Goal: Use online tool/utility: Utilize a website feature to perform a specific function

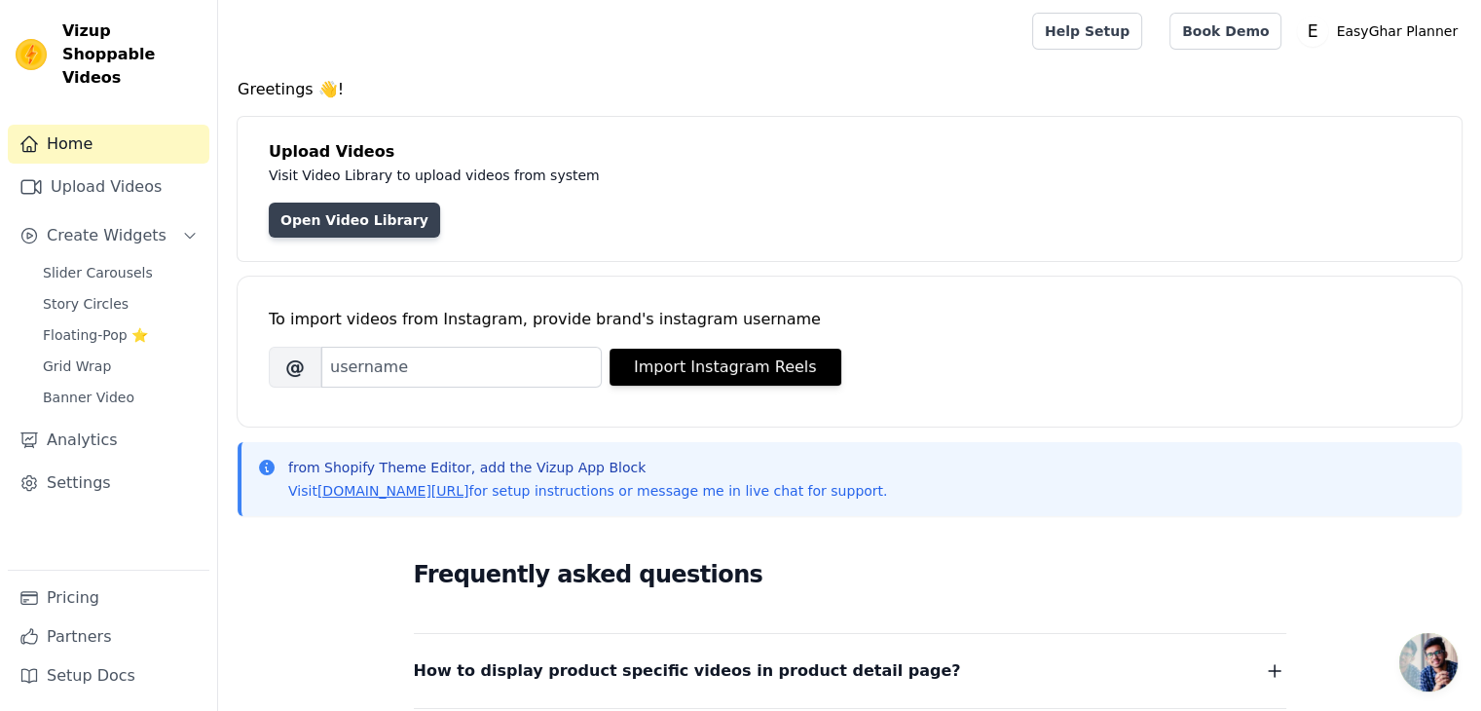
click at [367, 228] on link "Open Video Library" at bounding box center [354, 220] width 171 height 35
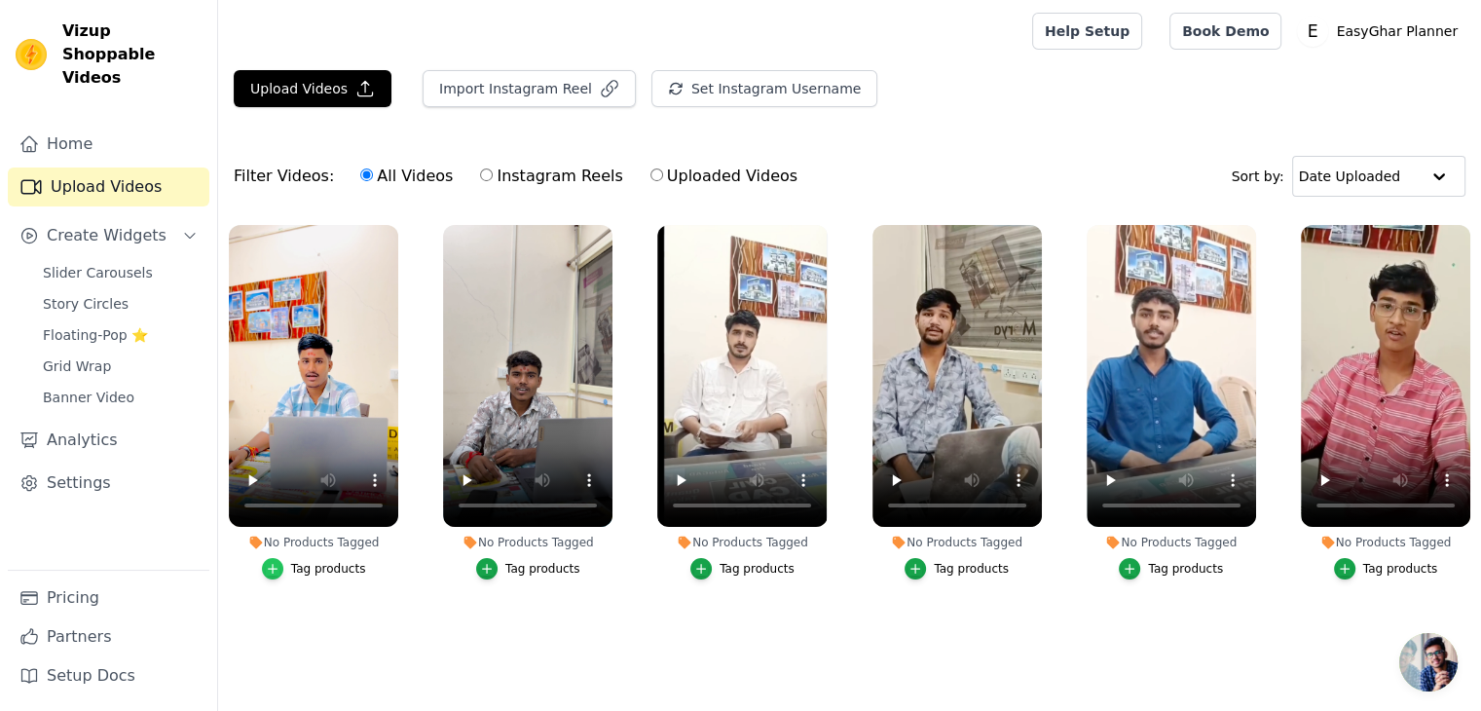
click at [279, 562] on icon "button" at bounding box center [273, 569] width 14 height 14
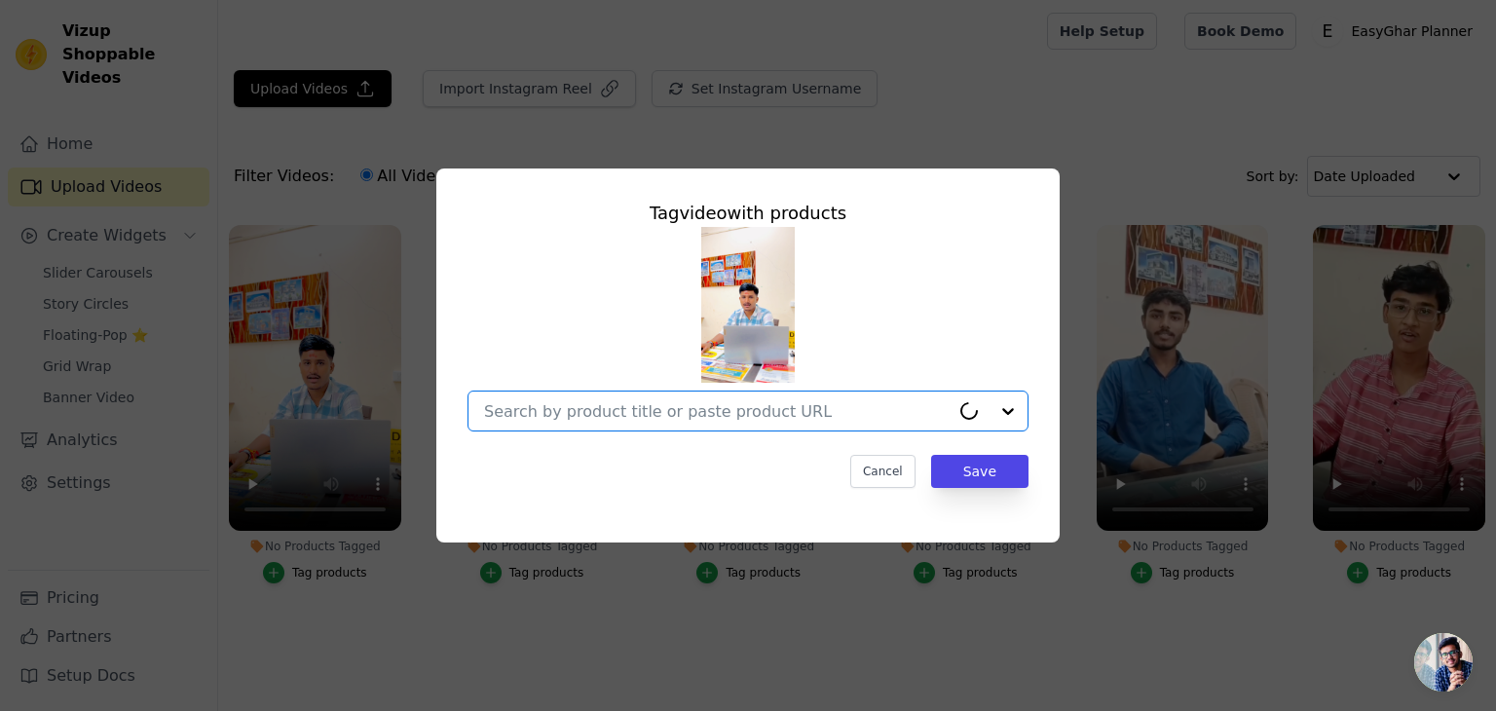
click at [767, 409] on input "No Products Tagged Tag video with products Option undefined, selected. Cancel S…" at bounding box center [717, 411] width 466 height 19
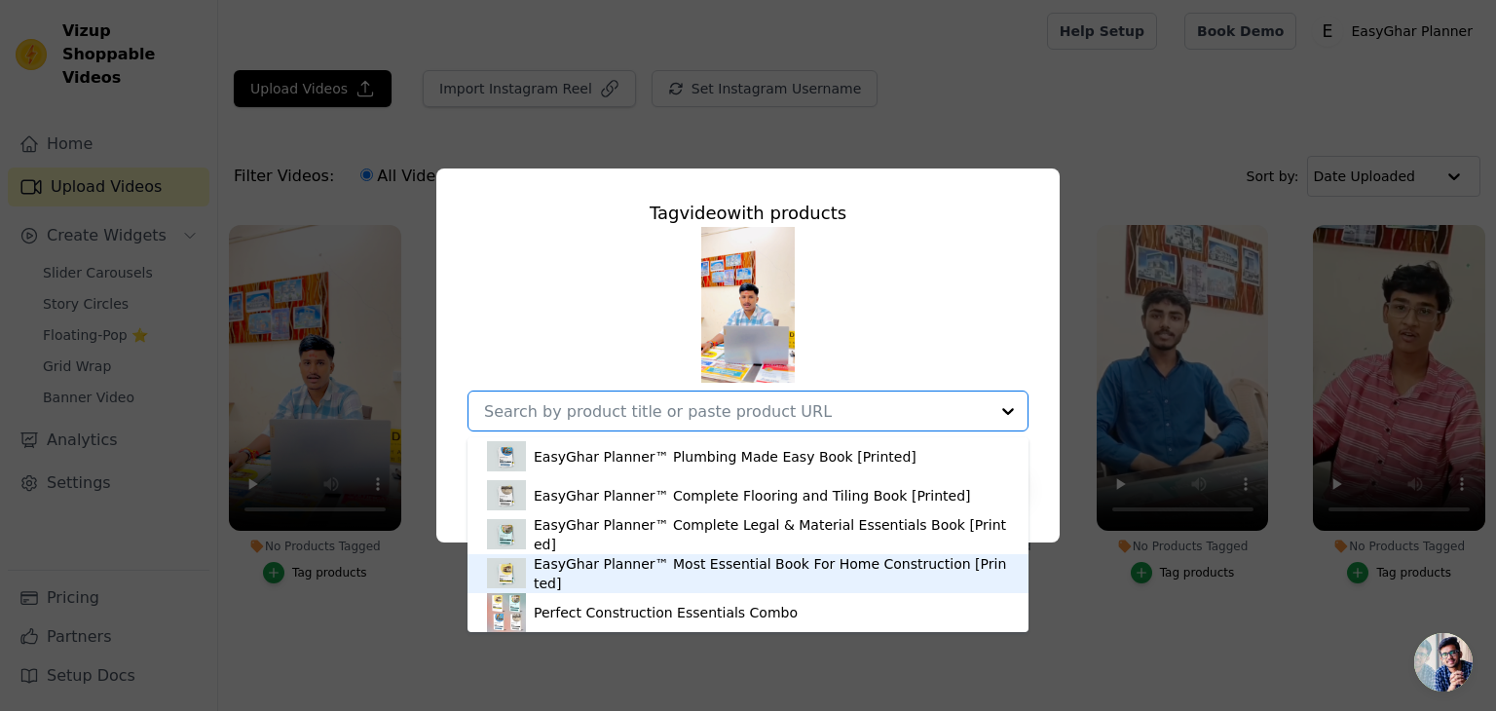
click at [722, 581] on div "EasyGhar Planner™ Most Essential Book For Home Construction [Printed]" at bounding box center [771, 573] width 475 height 39
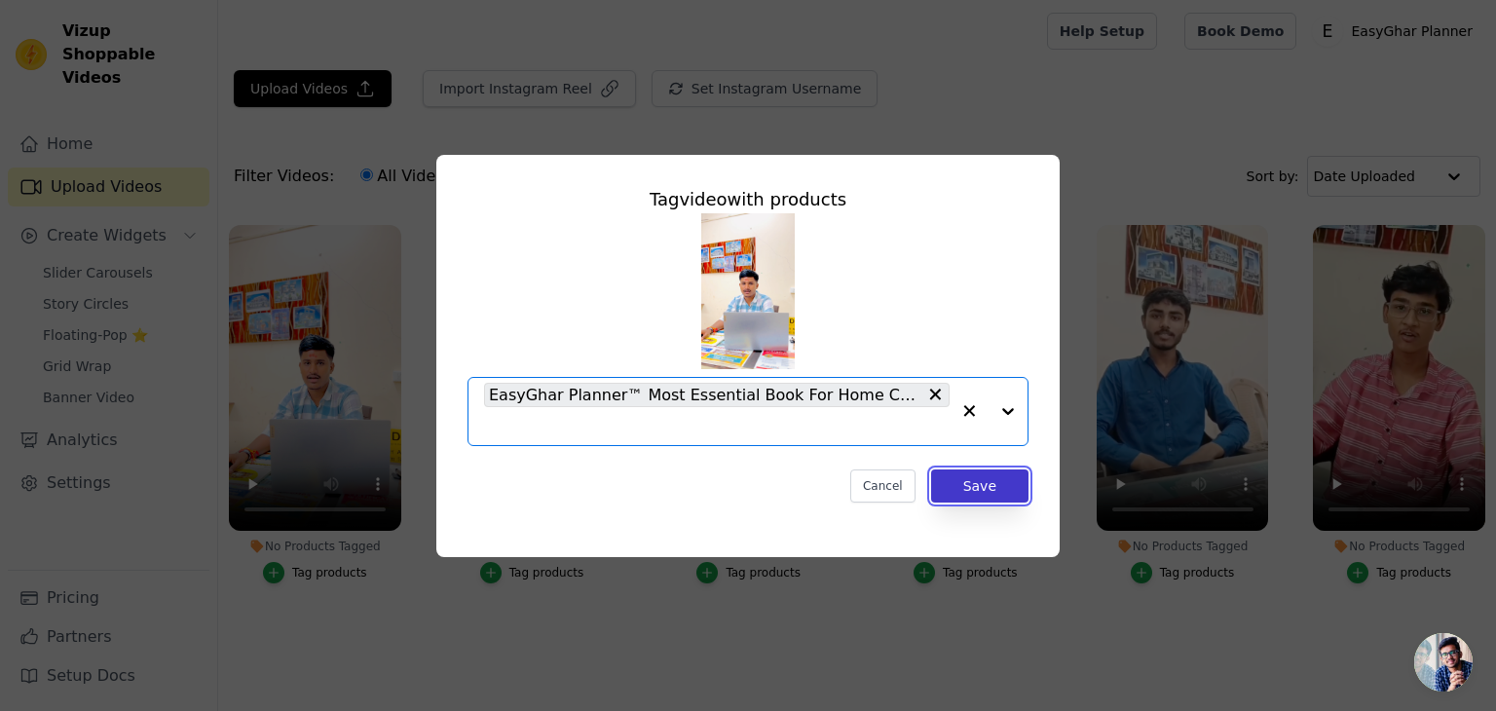
click at [966, 486] on button "Save" at bounding box center [979, 485] width 97 height 33
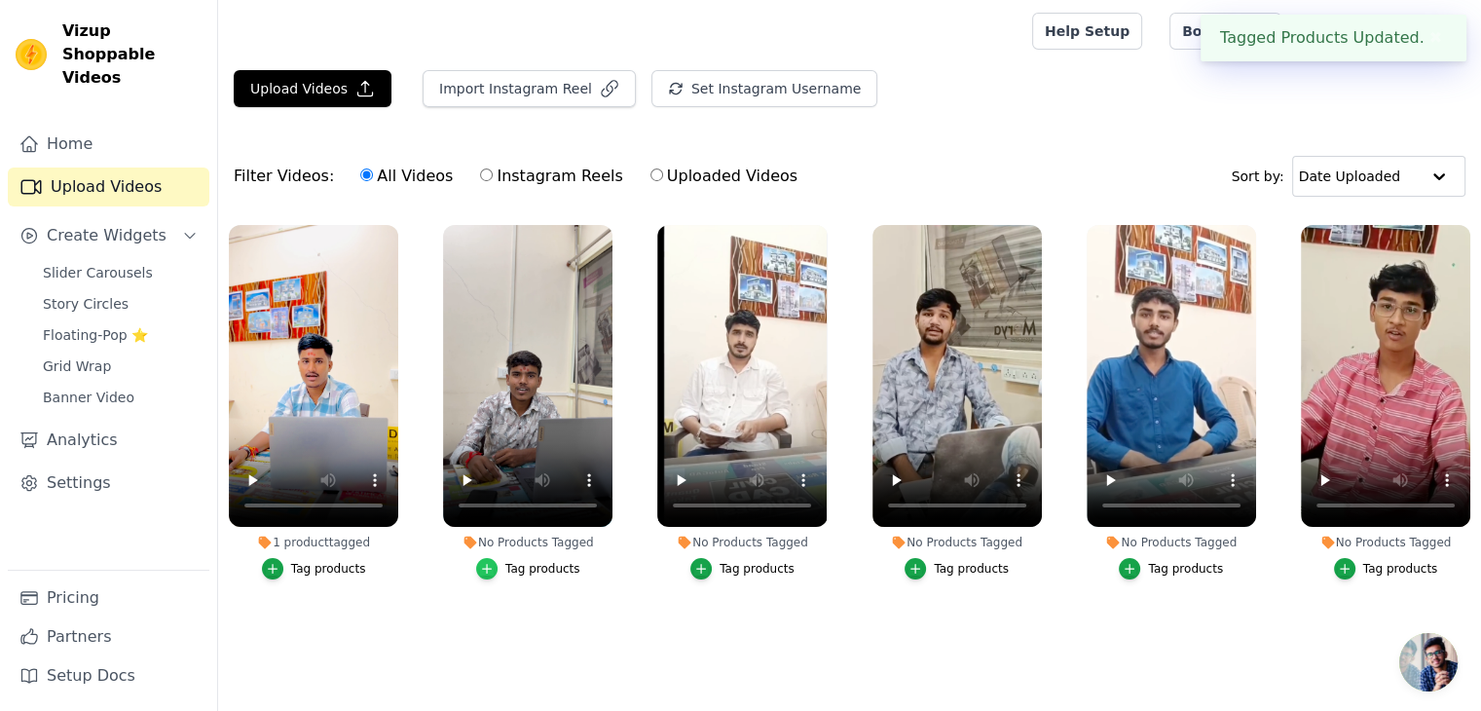
click at [494, 562] on icon "button" at bounding box center [487, 569] width 14 height 14
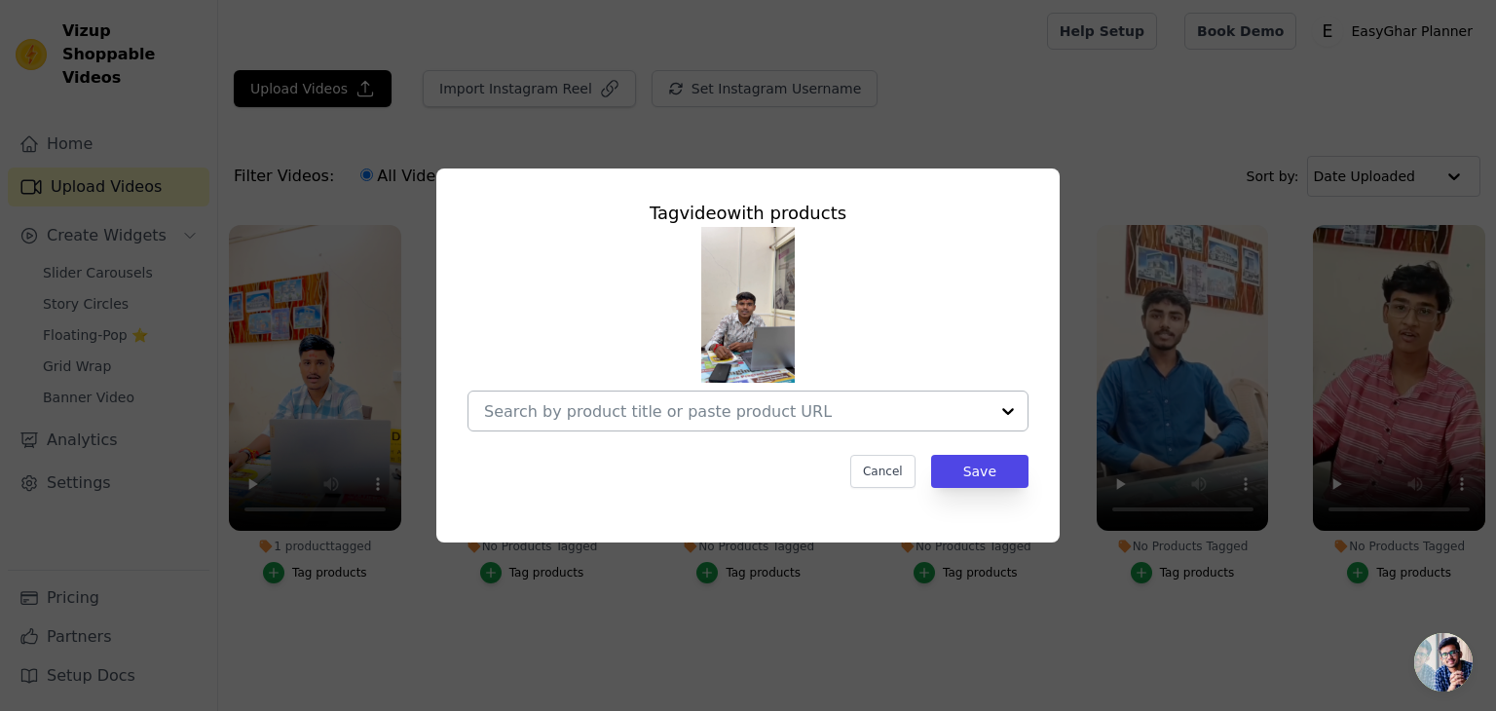
click at [787, 410] on input "No Products Tagged Tag video with products Cancel Save Tag products" at bounding box center [736, 411] width 504 height 19
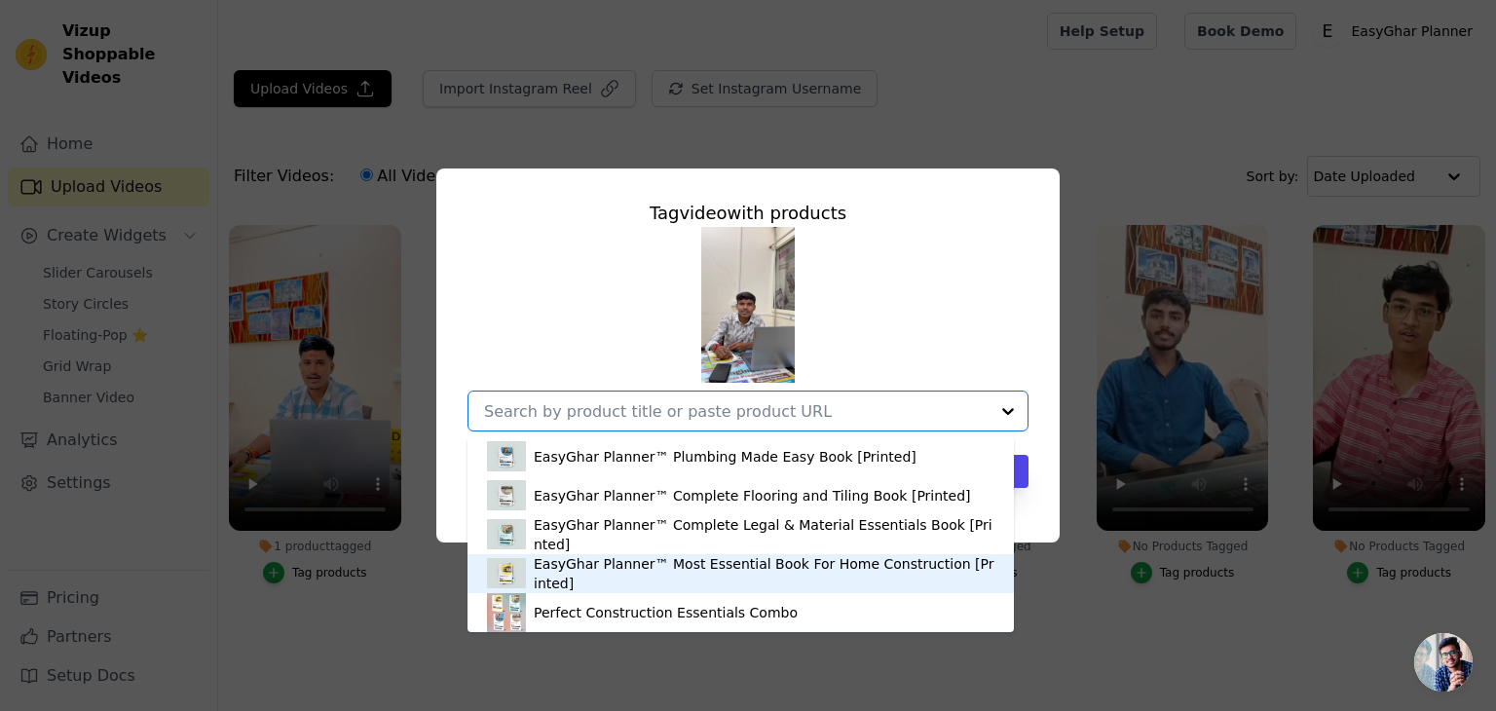
click at [659, 574] on div "EasyGhar Planner™ Most Essential Book For Home Construction [Printed]" at bounding box center [764, 573] width 461 height 39
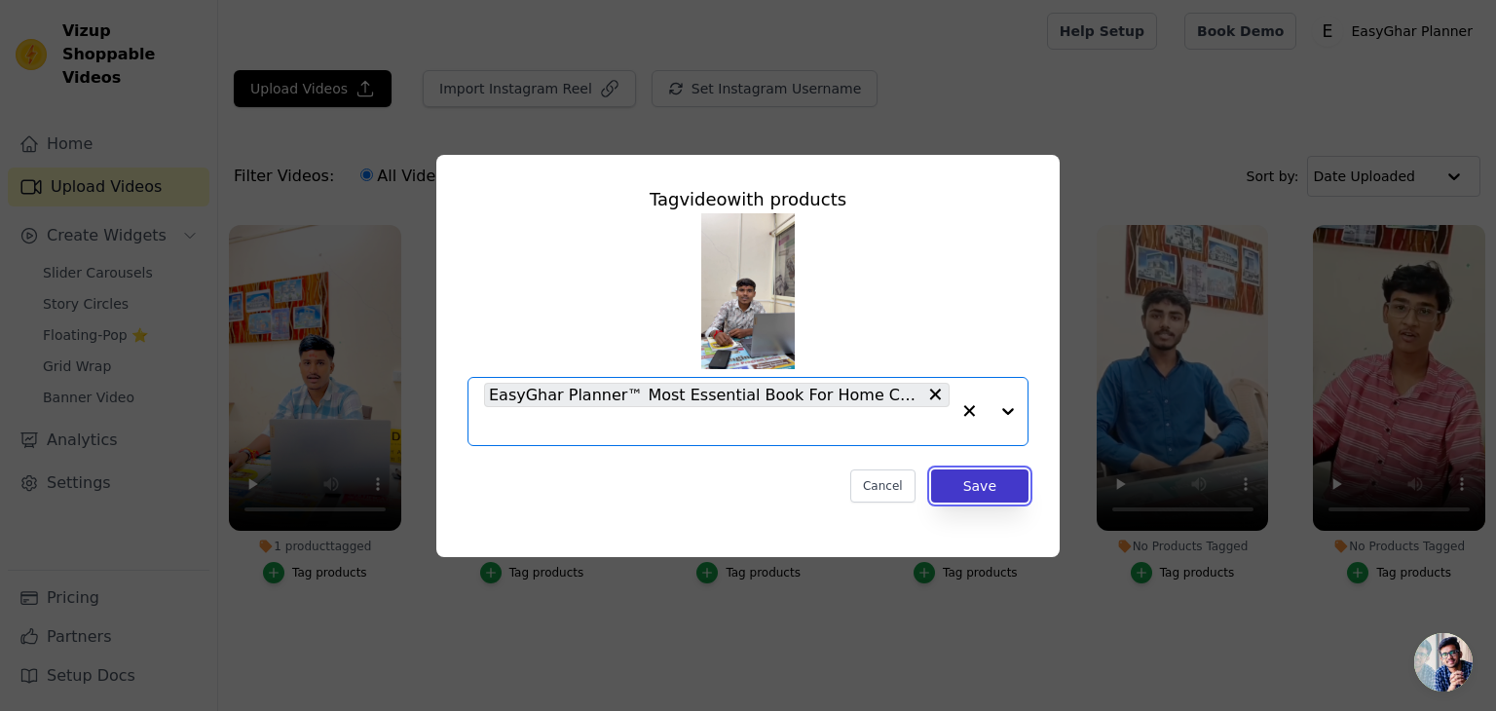
click at [962, 475] on button "Save" at bounding box center [979, 485] width 97 height 33
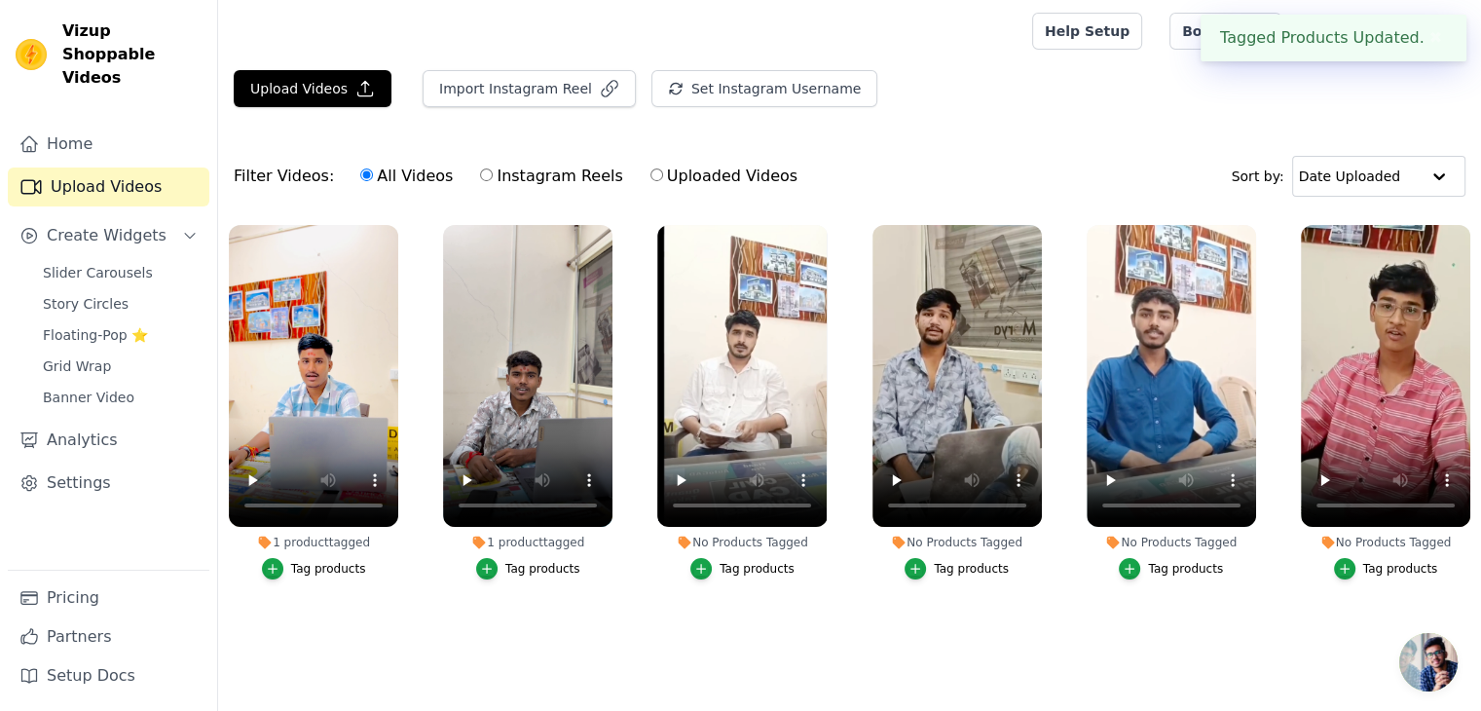
click at [730, 570] on div "Tag products" at bounding box center [757, 569] width 75 height 16
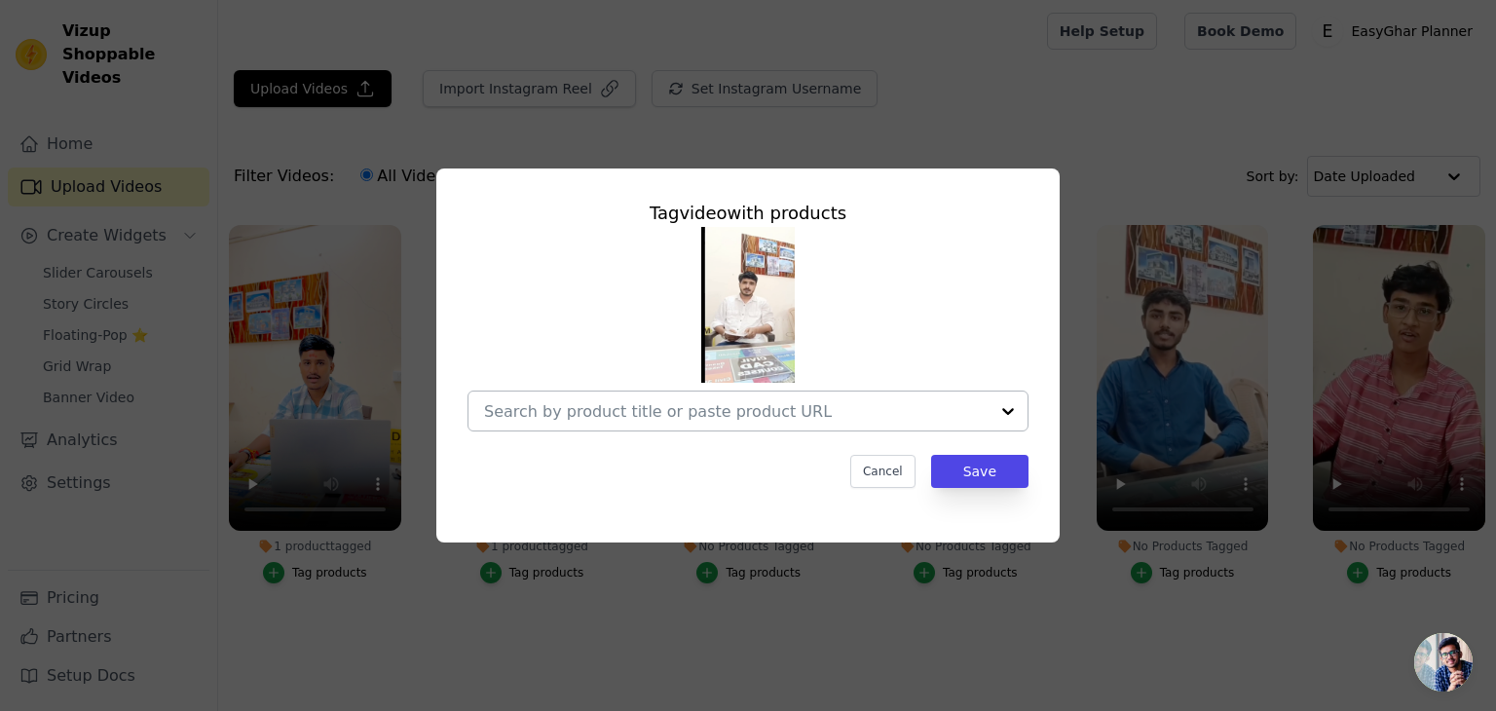
click at [1008, 406] on div at bounding box center [1007, 410] width 39 height 39
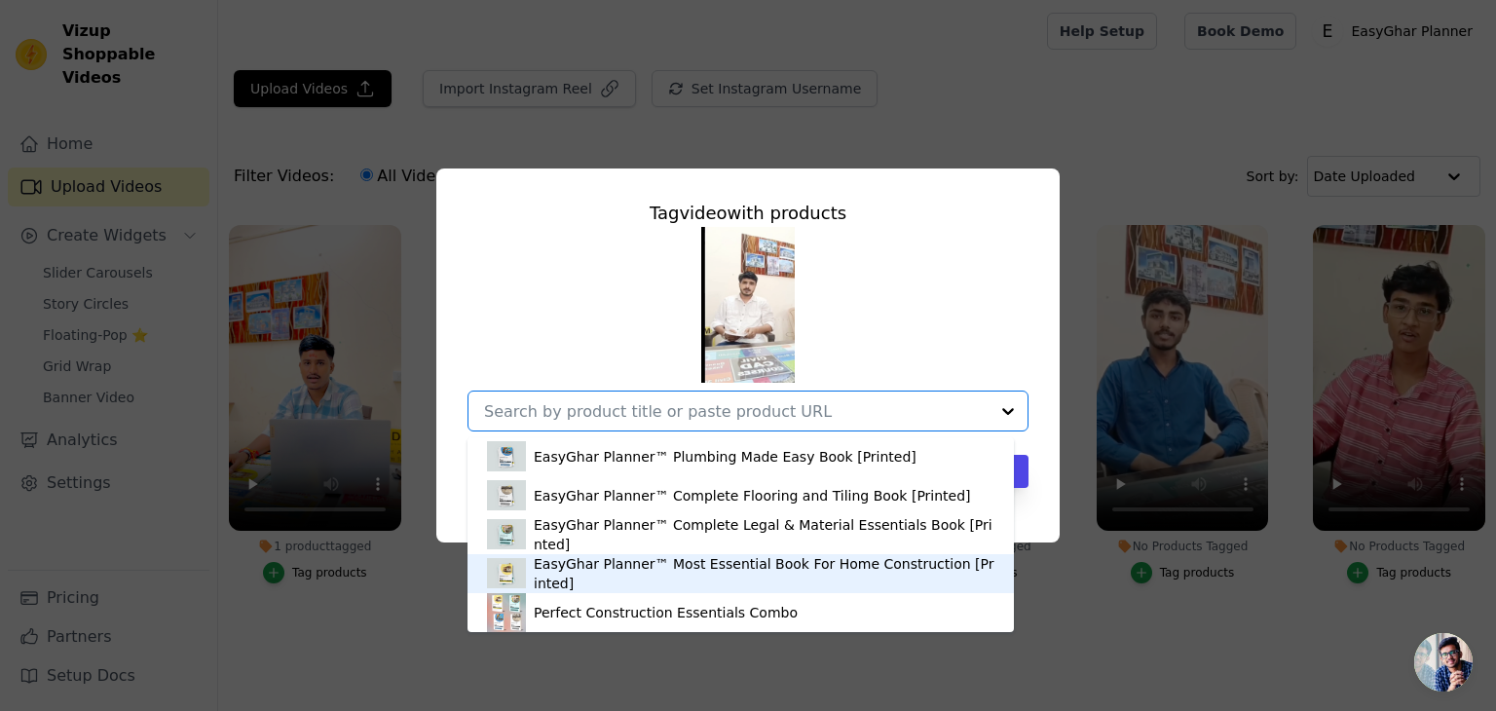
click at [686, 559] on div "EasyGhar Planner™ Most Essential Book For Home Construction [Printed]" at bounding box center [740, 573] width 507 height 39
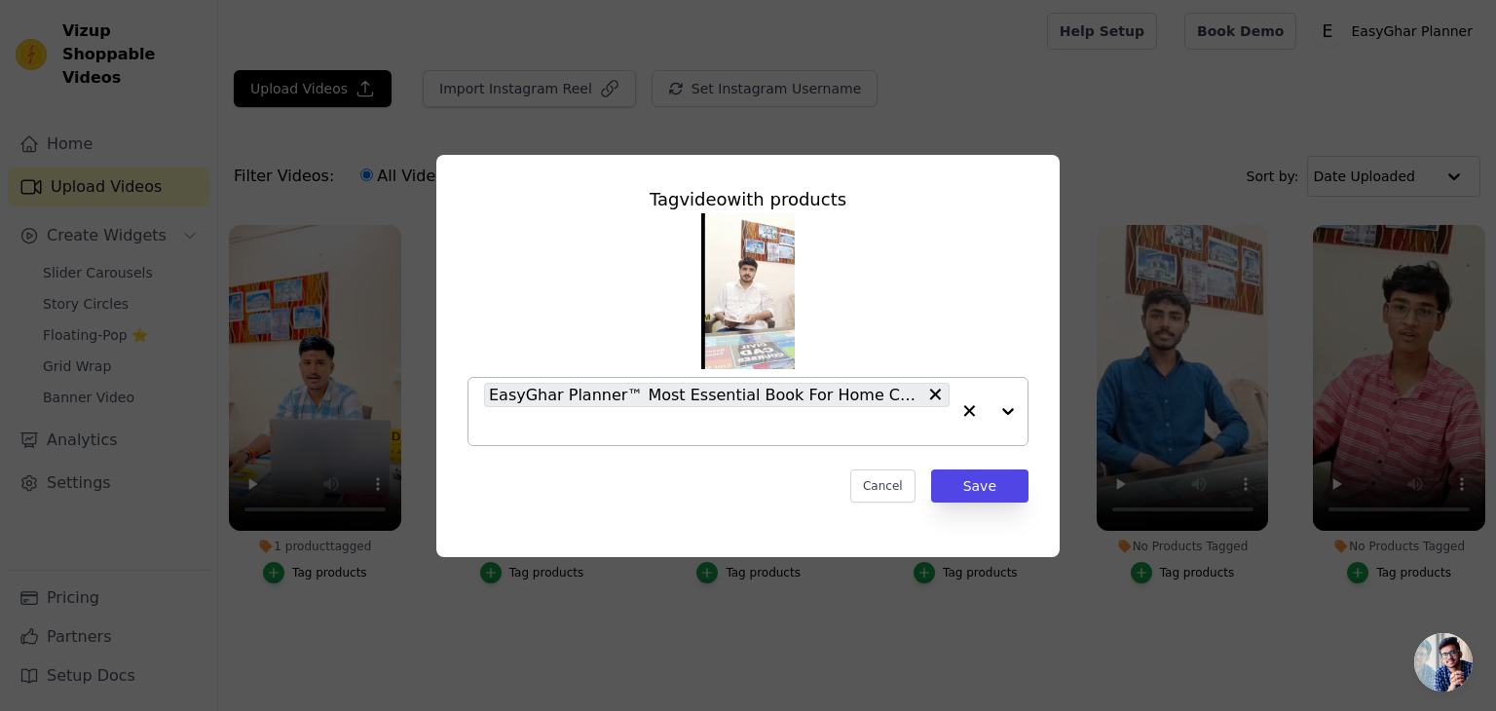
click at [1009, 411] on div at bounding box center [989, 411] width 78 height 67
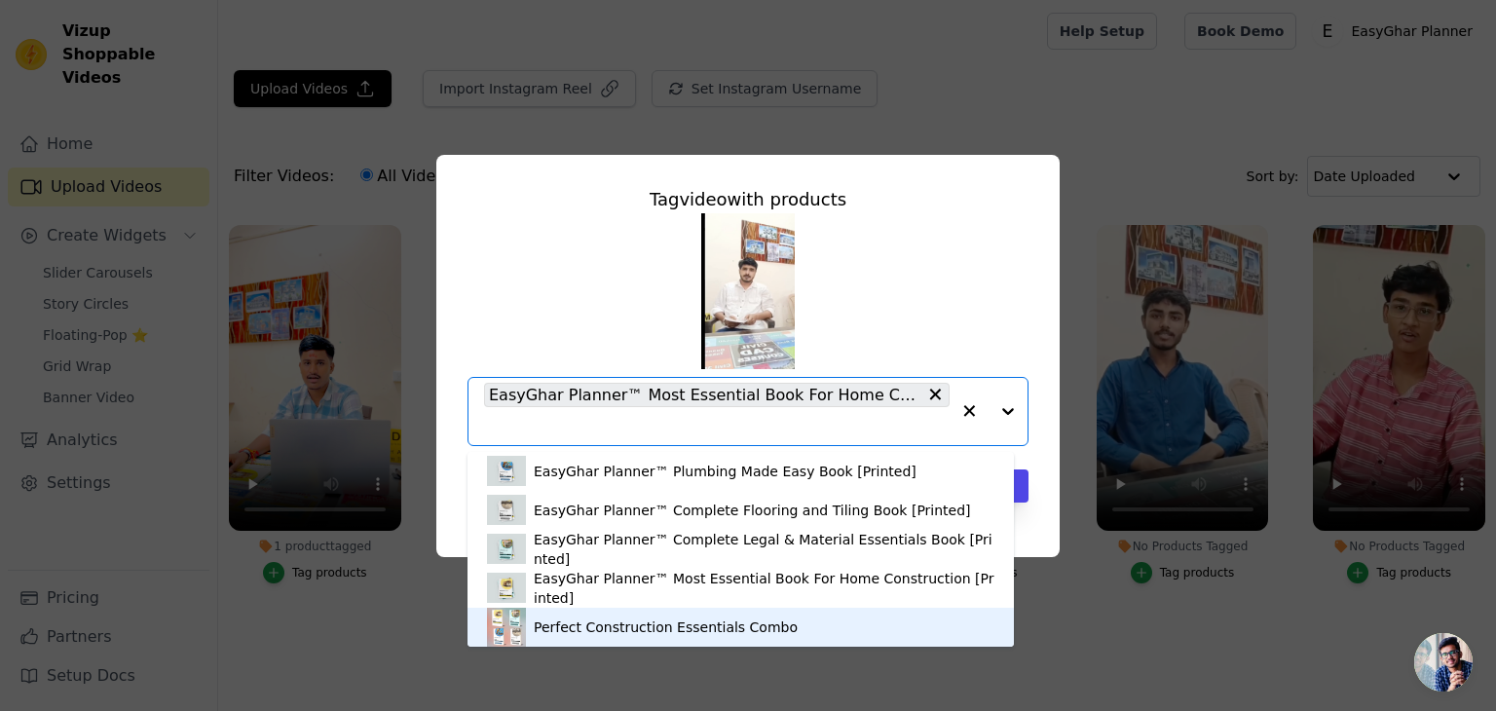
click at [750, 613] on div "Perfect Construction Essentials Combo" at bounding box center [740, 627] width 507 height 39
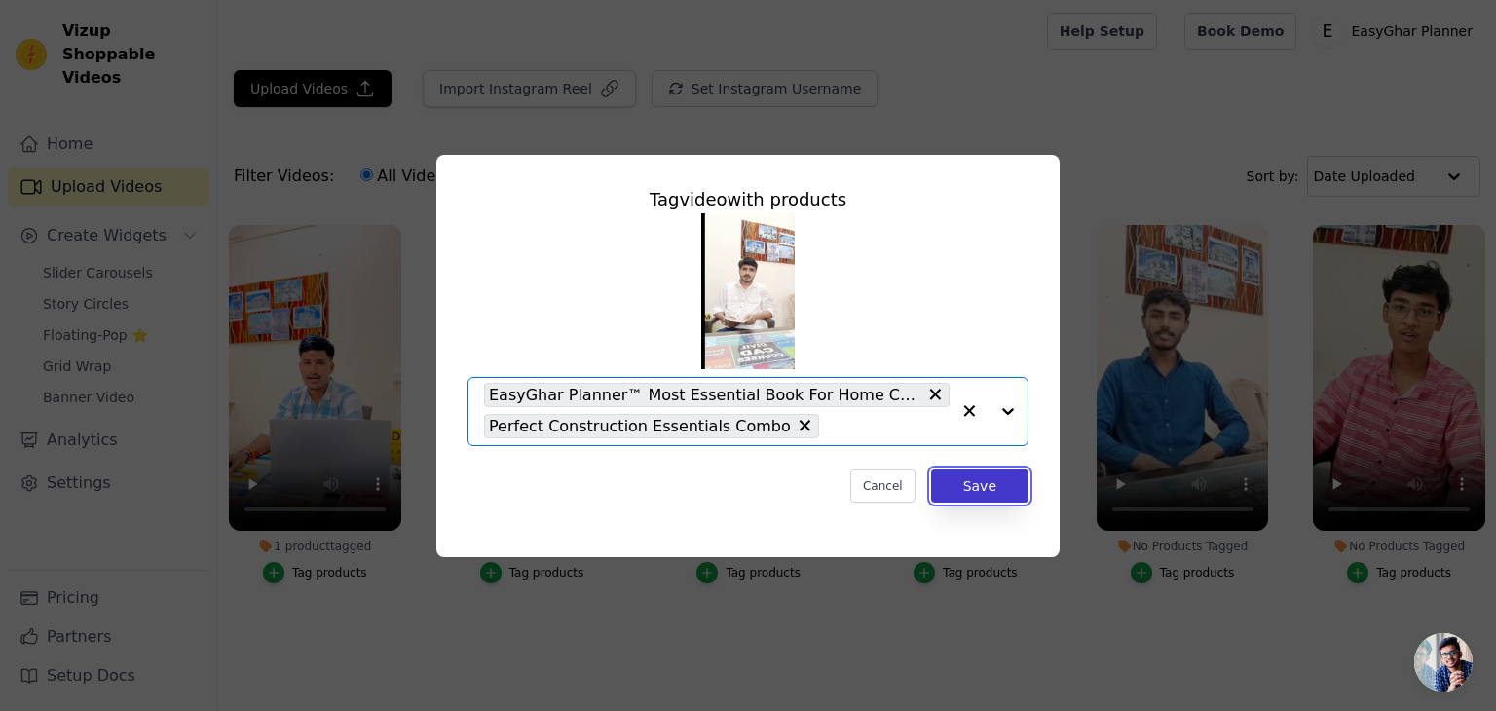
click at [986, 482] on button "Save" at bounding box center [979, 485] width 97 height 33
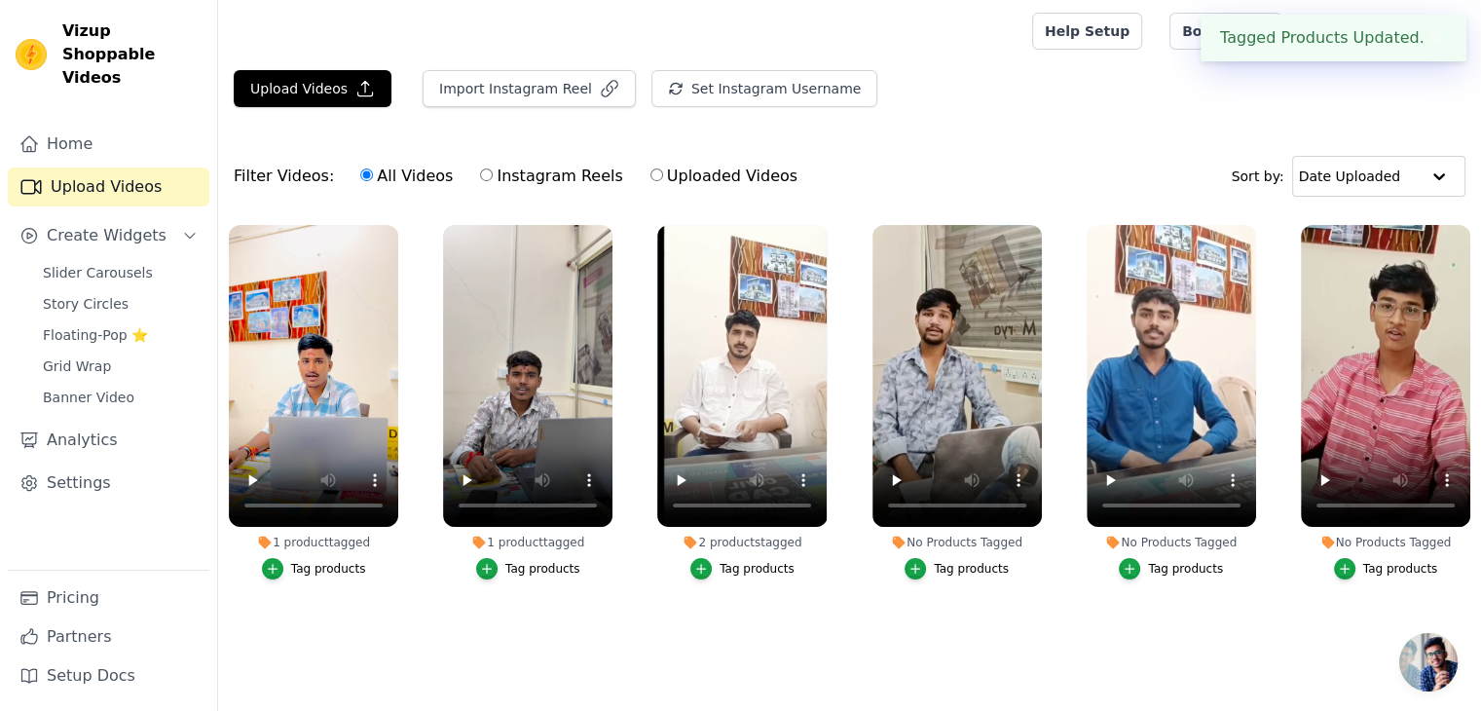
click at [943, 565] on div "Tag products" at bounding box center [971, 569] width 75 height 16
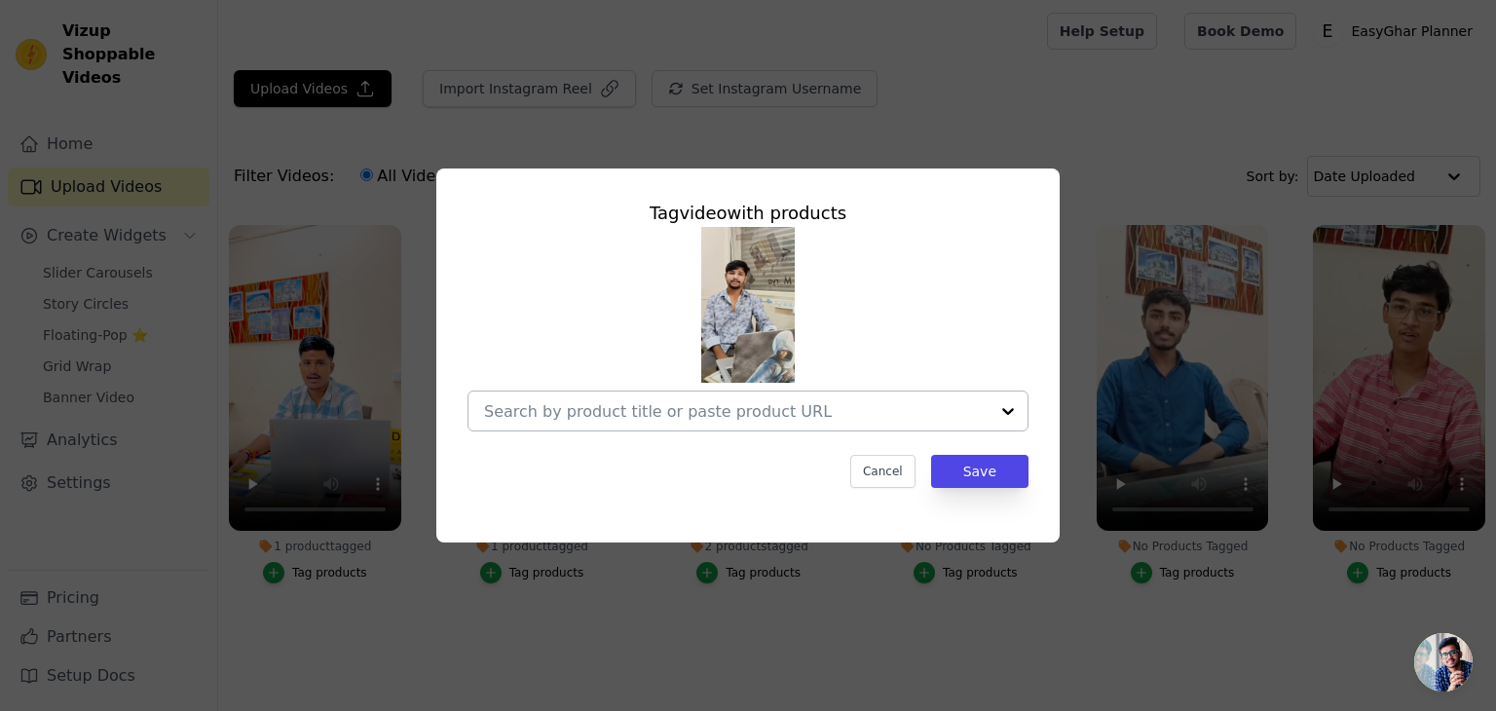
click at [999, 413] on div at bounding box center [1007, 410] width 39 height 39
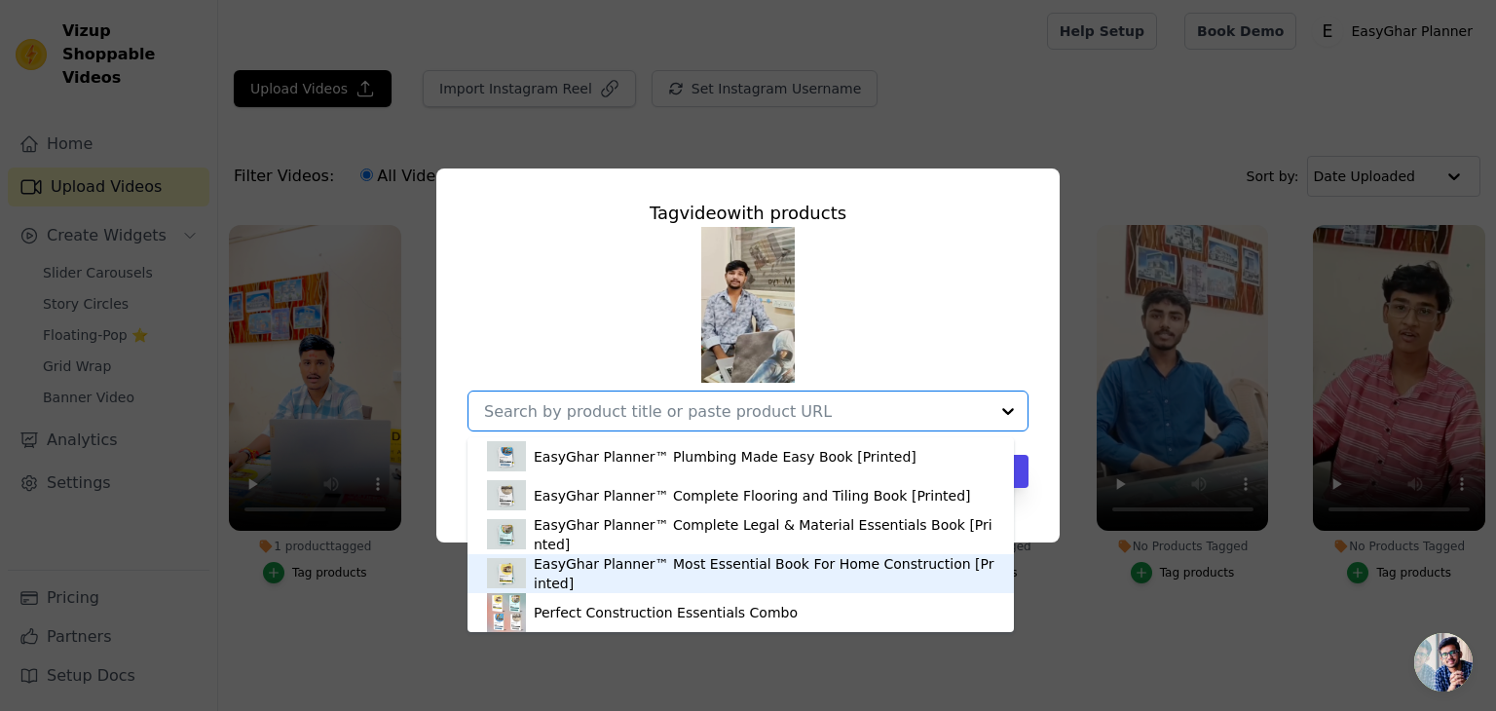
click at [632, 578] on div "EasyGhar Planner™ Most Essential Book For Home Construction [Printed]" at bounding box center [764, 573] width 461 height 39
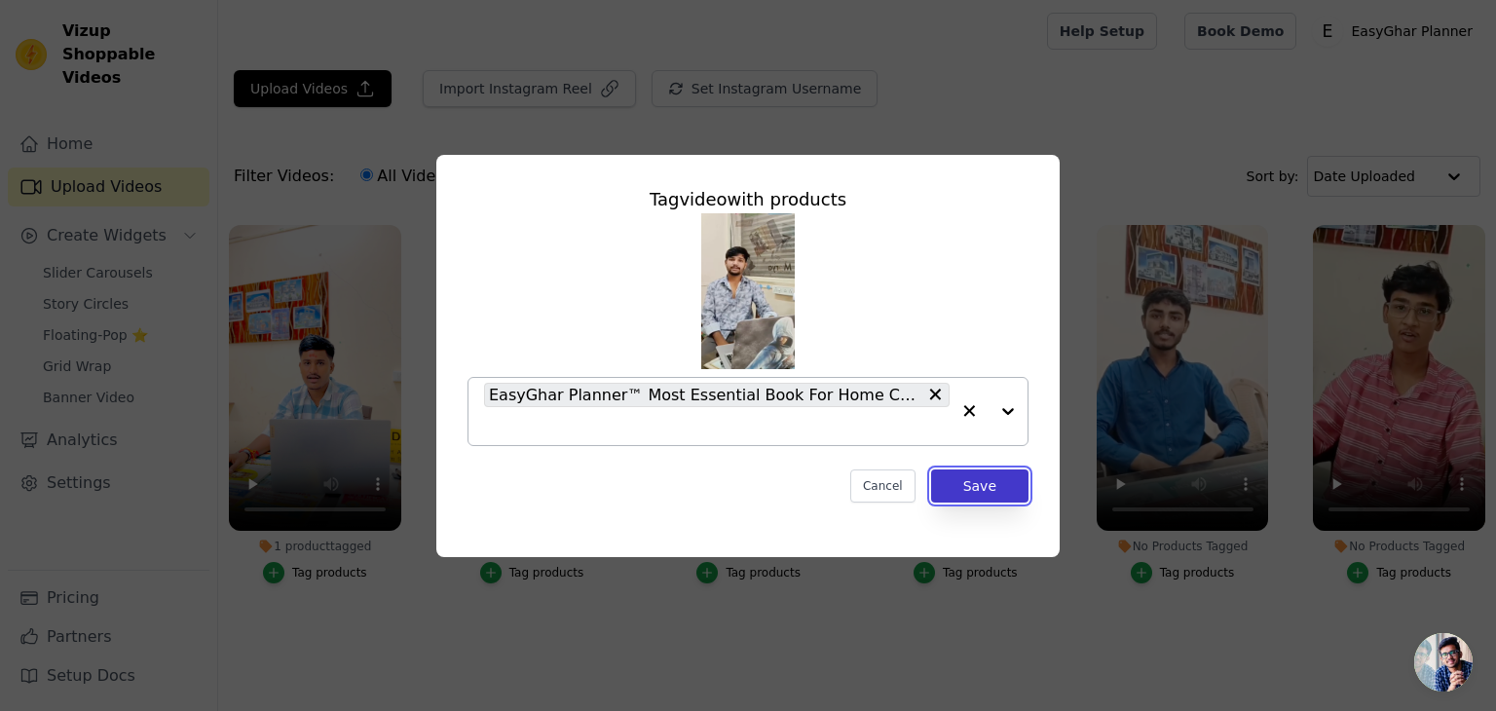
click at [978, 482] on button "Save" at bounding box center [979, 485] width 97 height 33
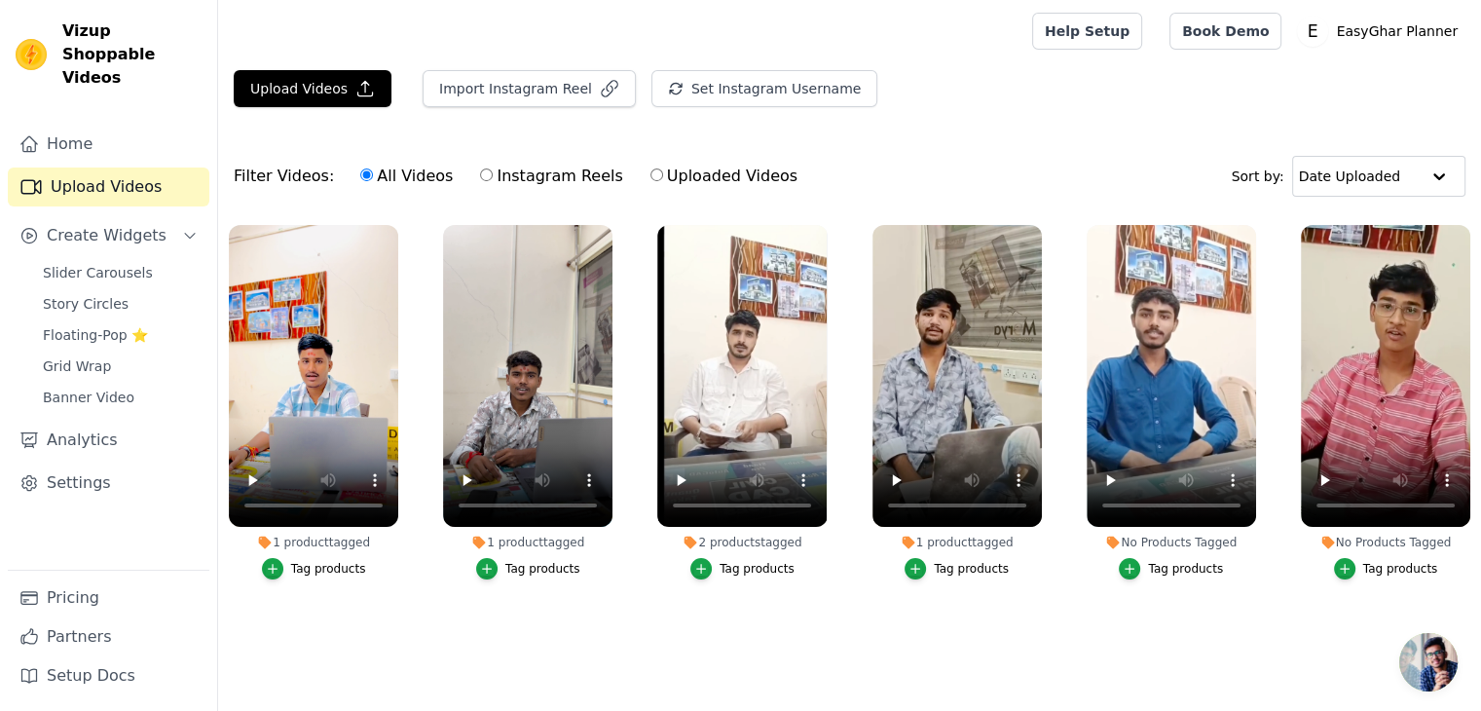
click at [1183, 563] on div "Tag products" at bounding box center [1185, 569] width 75 height 16
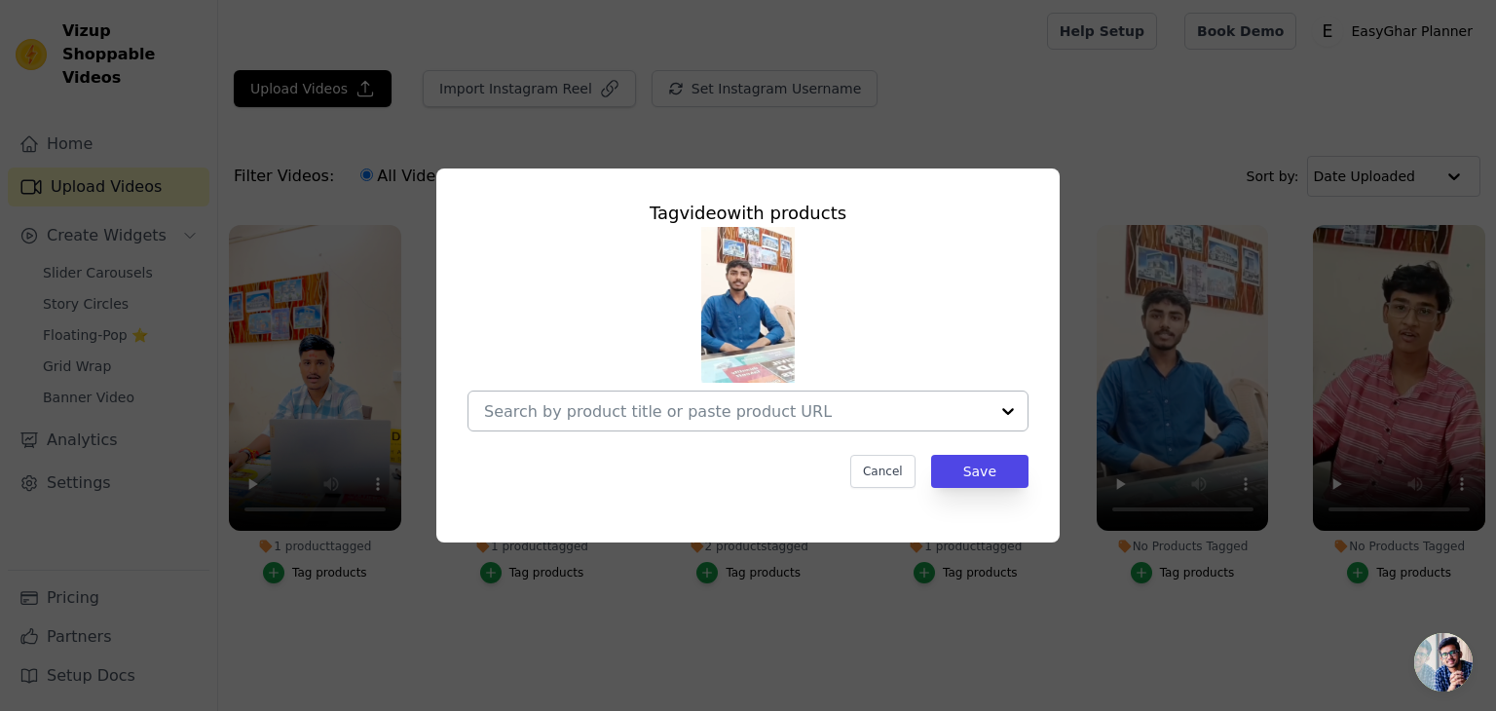
click at [1015, 403] on div at bounding box center [1007, 410] width 39 height 39
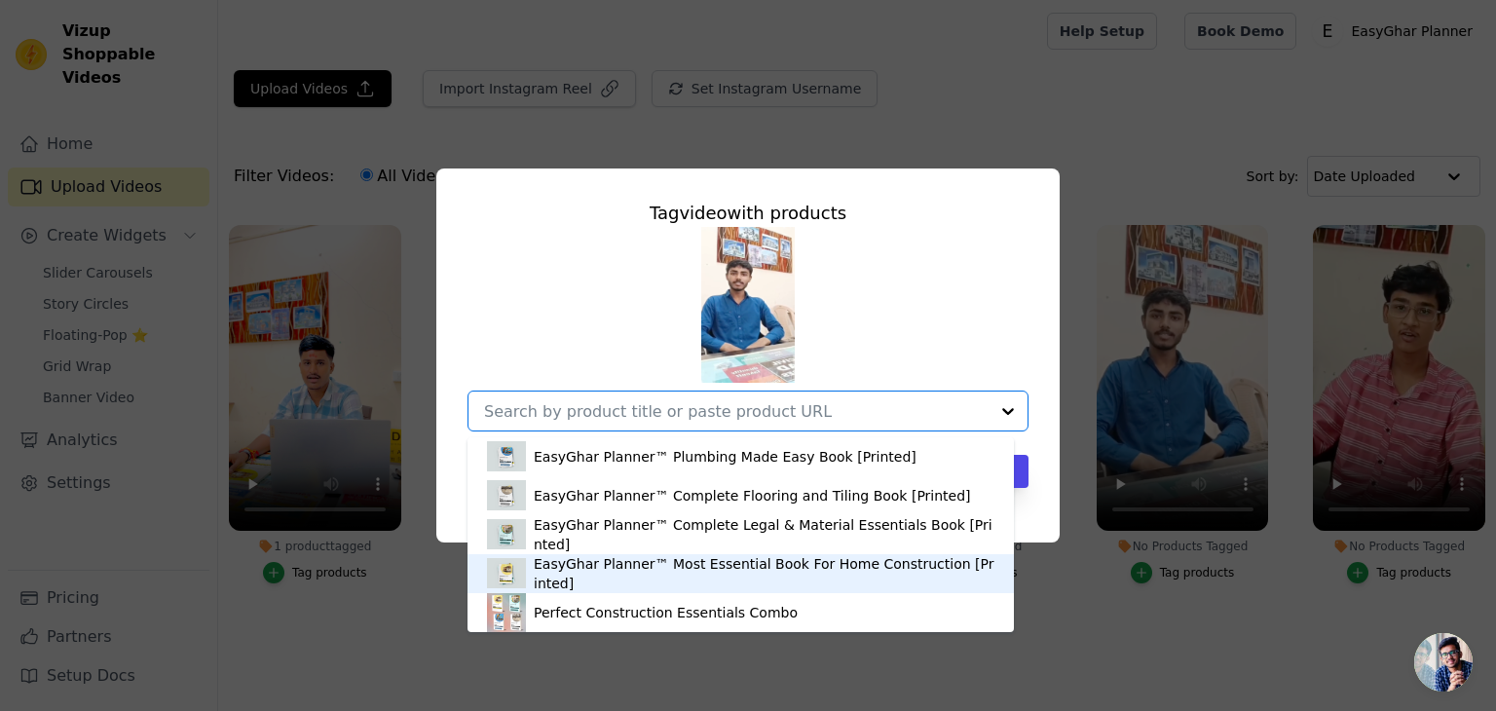
click at [767, 558] on div "EasyGhar Planner™ Most Essential Book For Home Construction [Printed]" at bounding box center [740, 573] width 507 height 39
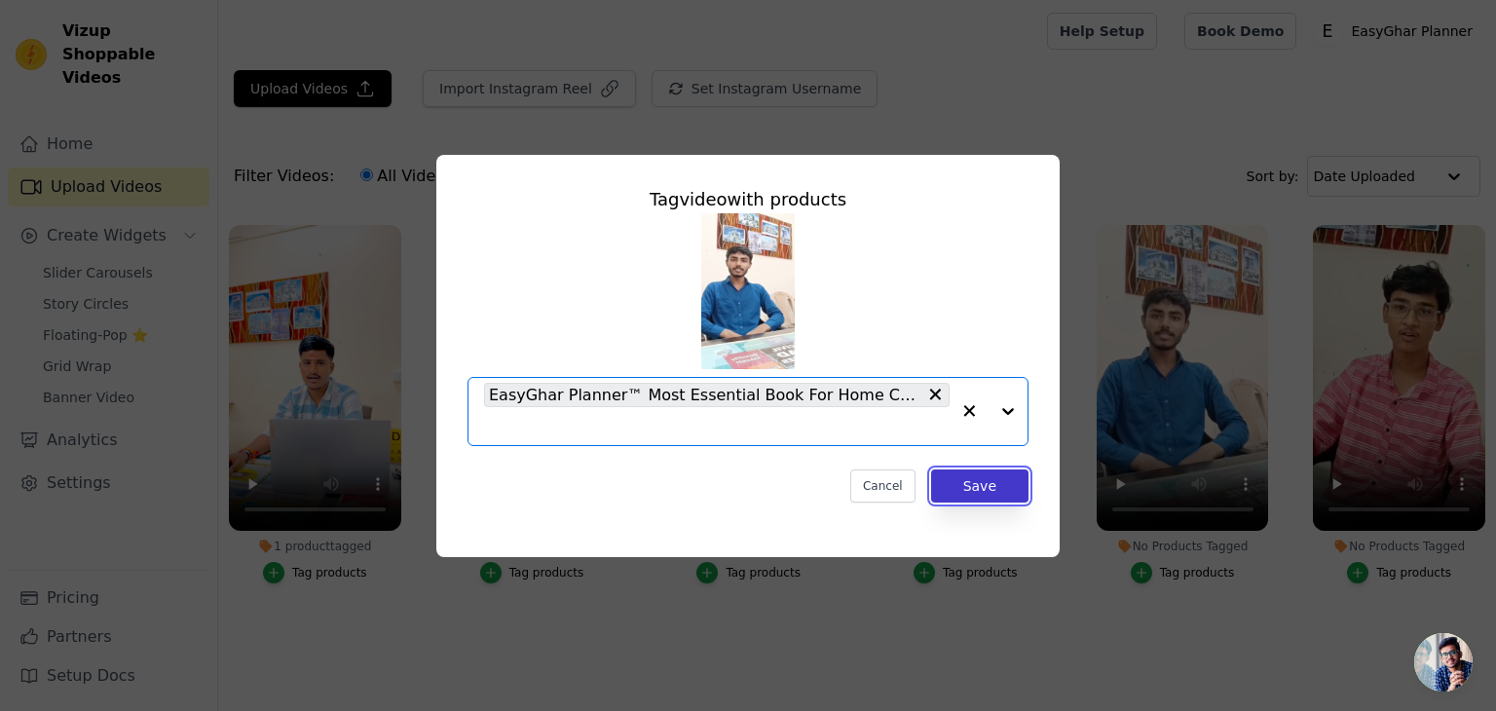
click at [997, 485] on button "Save" at bounding box center [979, 485] width 97 height 33
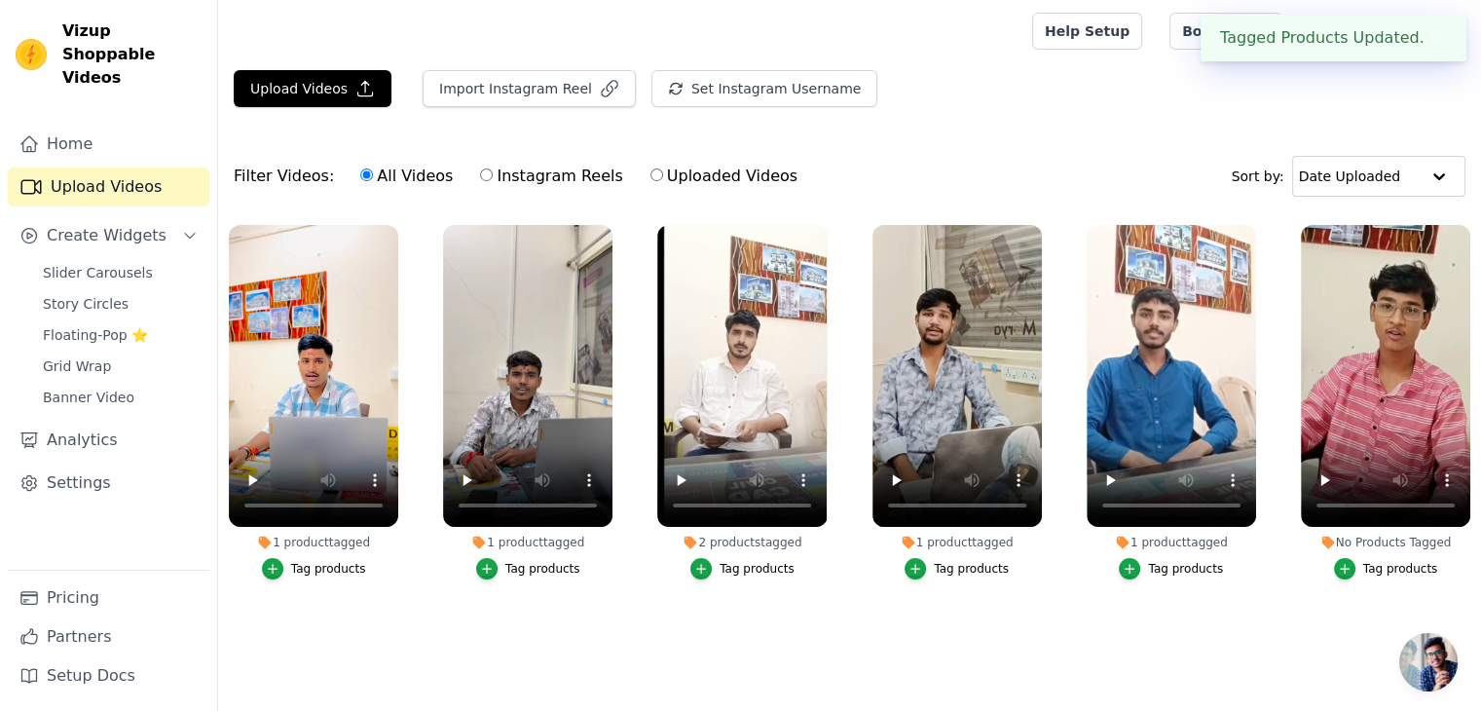
click at [1198, 589] on div "1 product tagged Tag products" at bounding box center [1171, 406] width 191 height 384
click at [1360, 568] on button "Tag products" at bounding box center [1386, 568] width 104 height 21
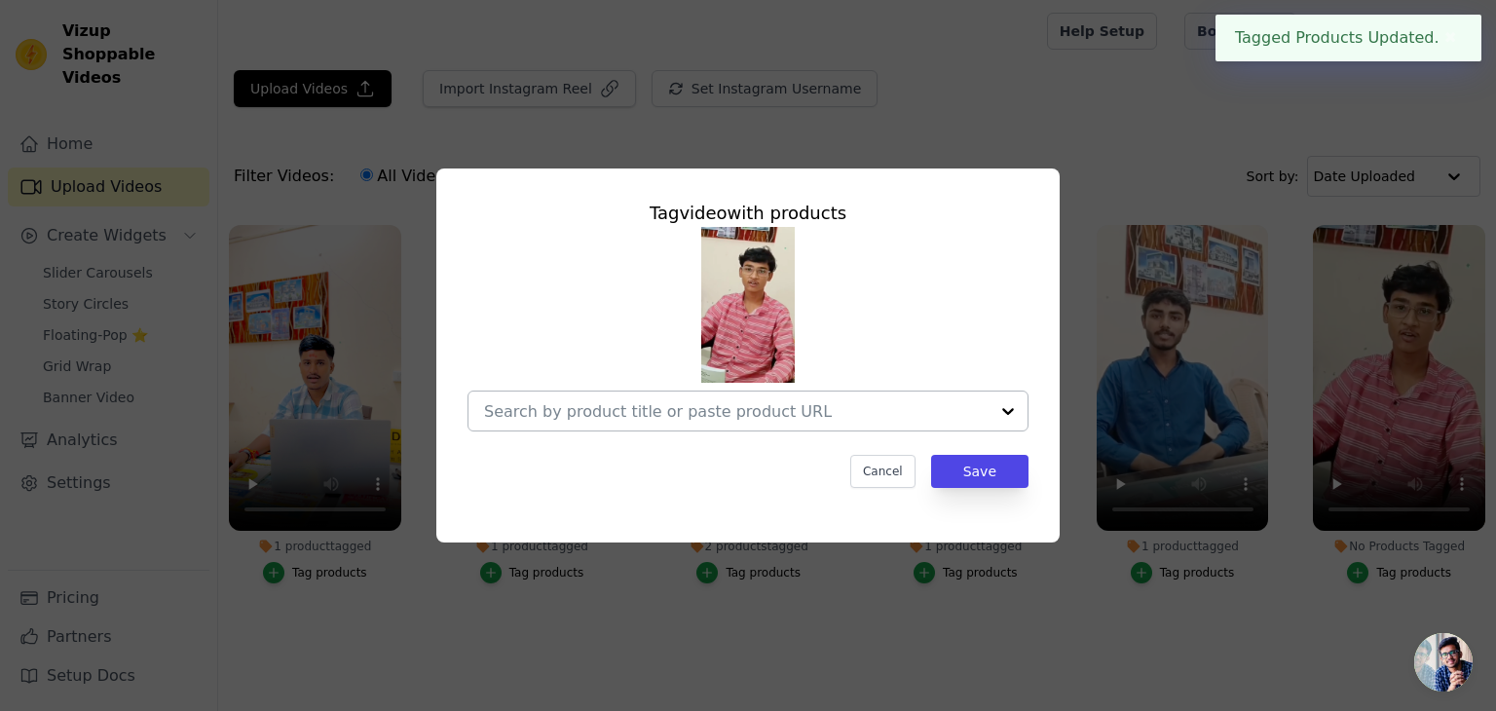
click at [1021, 412] on div at bounding box center [1007, 410] width 39 height 39
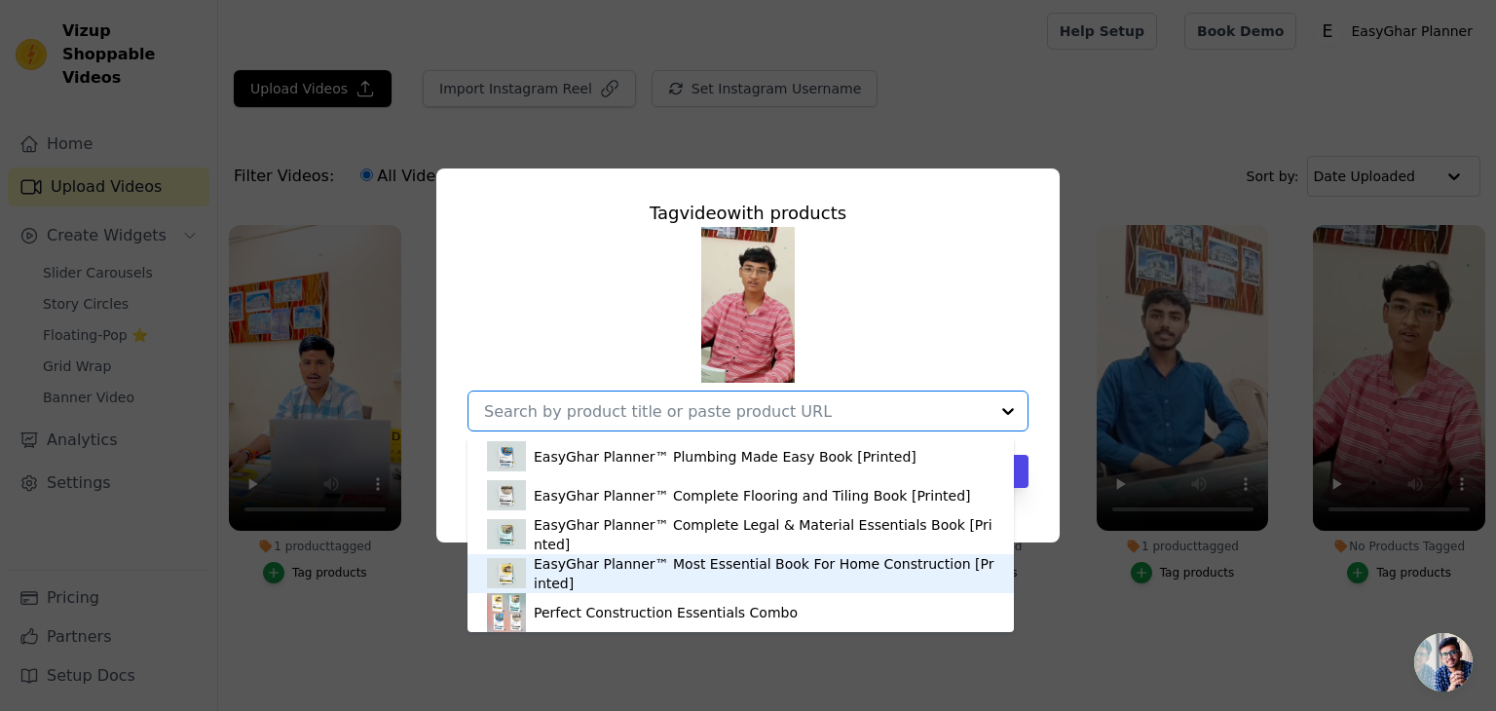
click at [790, 566] on div "EasyGhar Planner™ Most Essential Book For Home Construction [Printed]" at bounding box center [764, 573] width 461 height 39
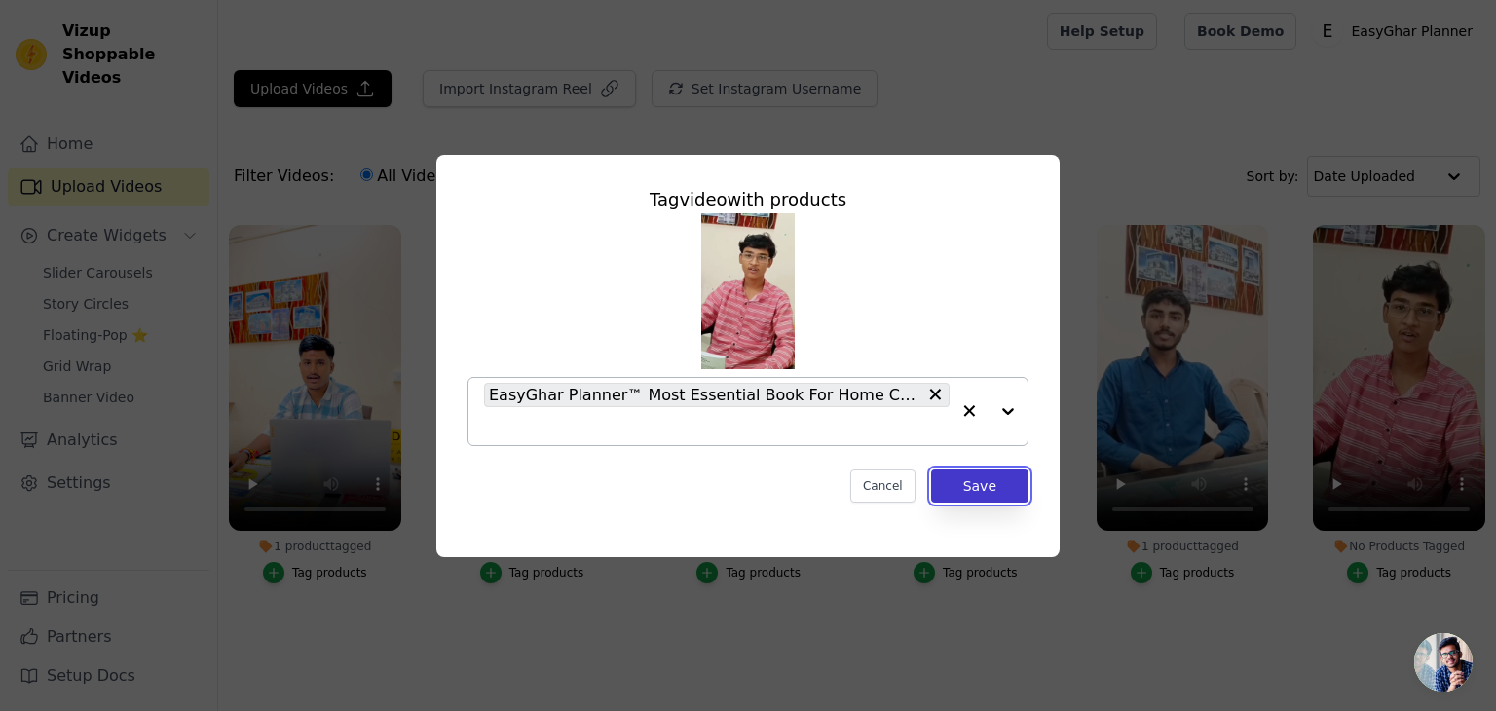
click at [1018, 486] on button "Save" at bounding box center [979, 485] width 97 height 33
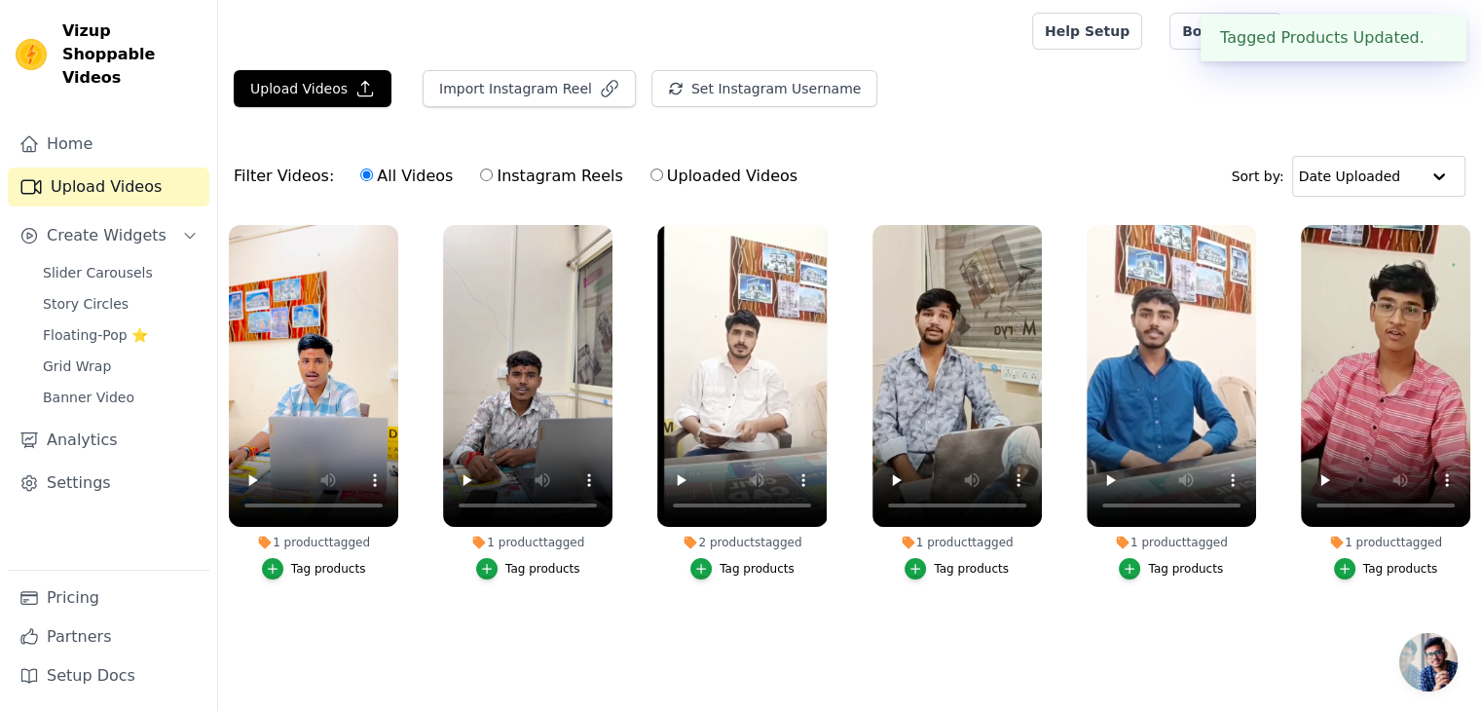
click at [1133, 167] on div "Filter Videos: All Videos Instagram Reels Uploaded Videos Sort by: Date Uploaded" at bounding box center [849, 176] width 1263 height 76
click at [1428, 45] on button "✖" at bounding box center [1436, 37] width 22 height 23
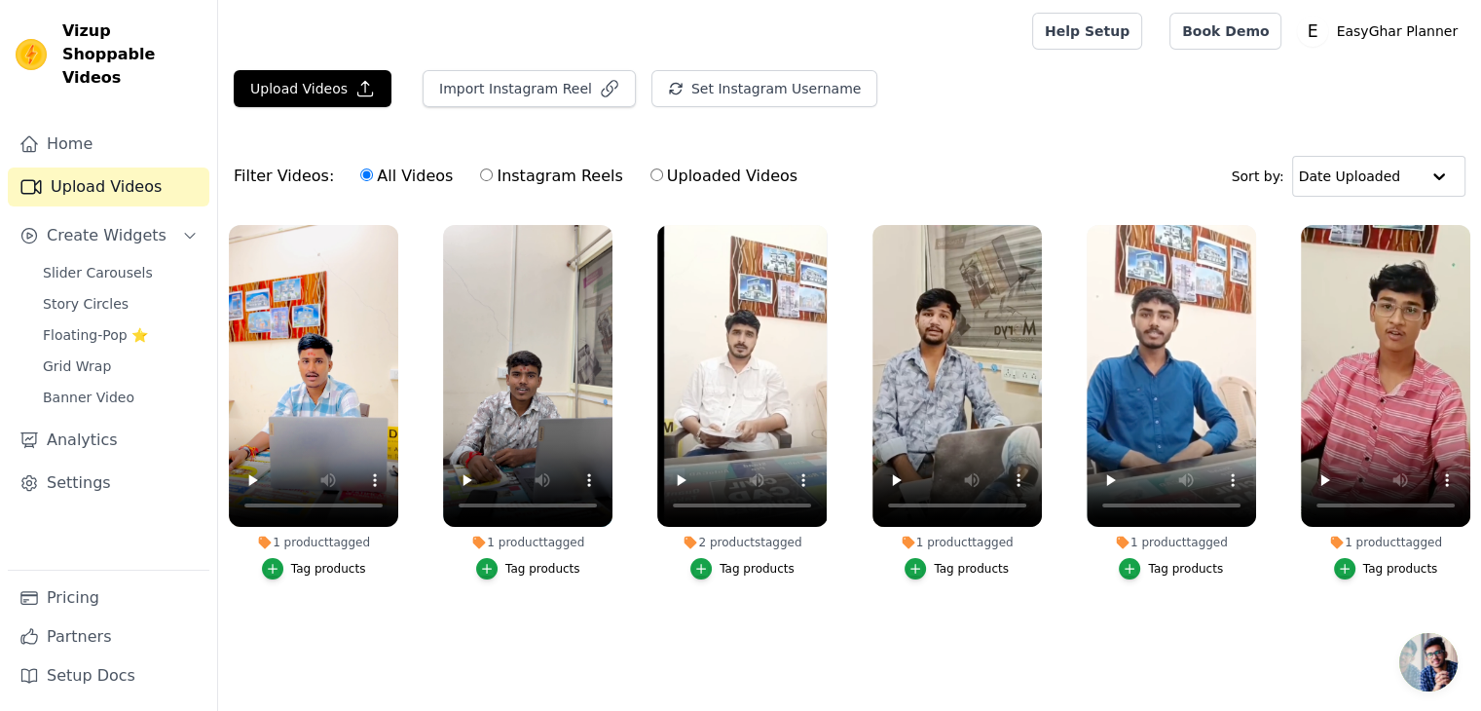
scroll to position [5, 0]
click at [129, 224] on span "Create Widgets" at bounding box center [107, 235] width 120 height 23
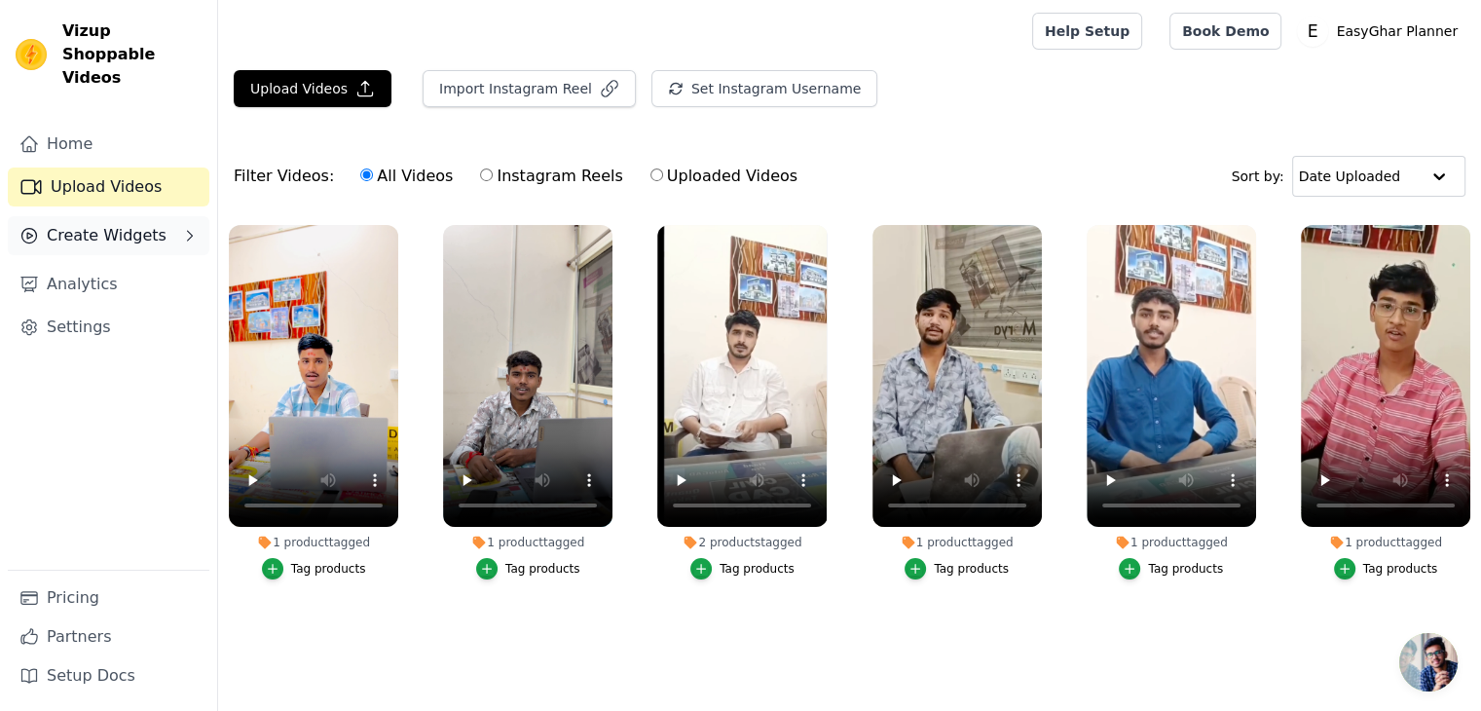
click at [129, 224] on span "Create Widgets" at bounding box center [107, 235] width 120 height 23
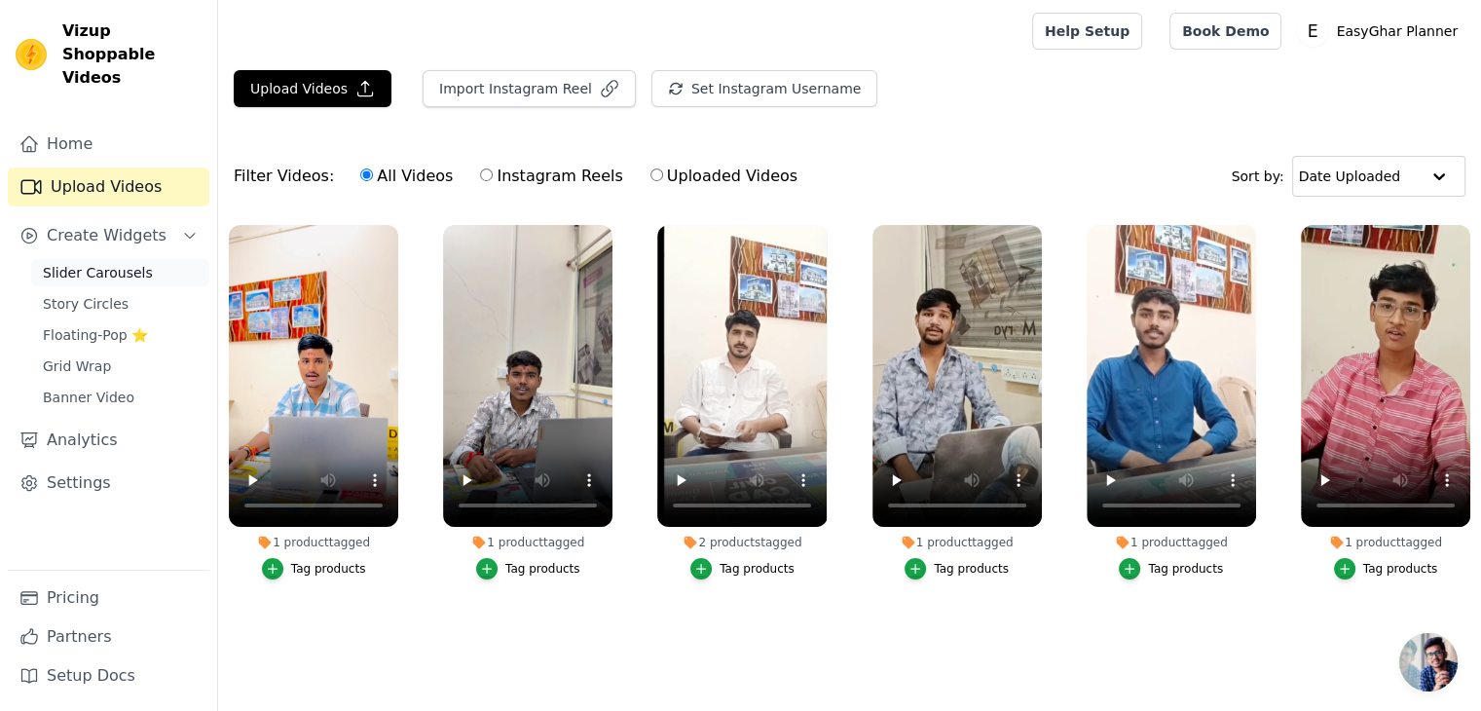
click at [125, 263] on span "Slider Carousels" at bounding box center [98, 272] width 110 height 19
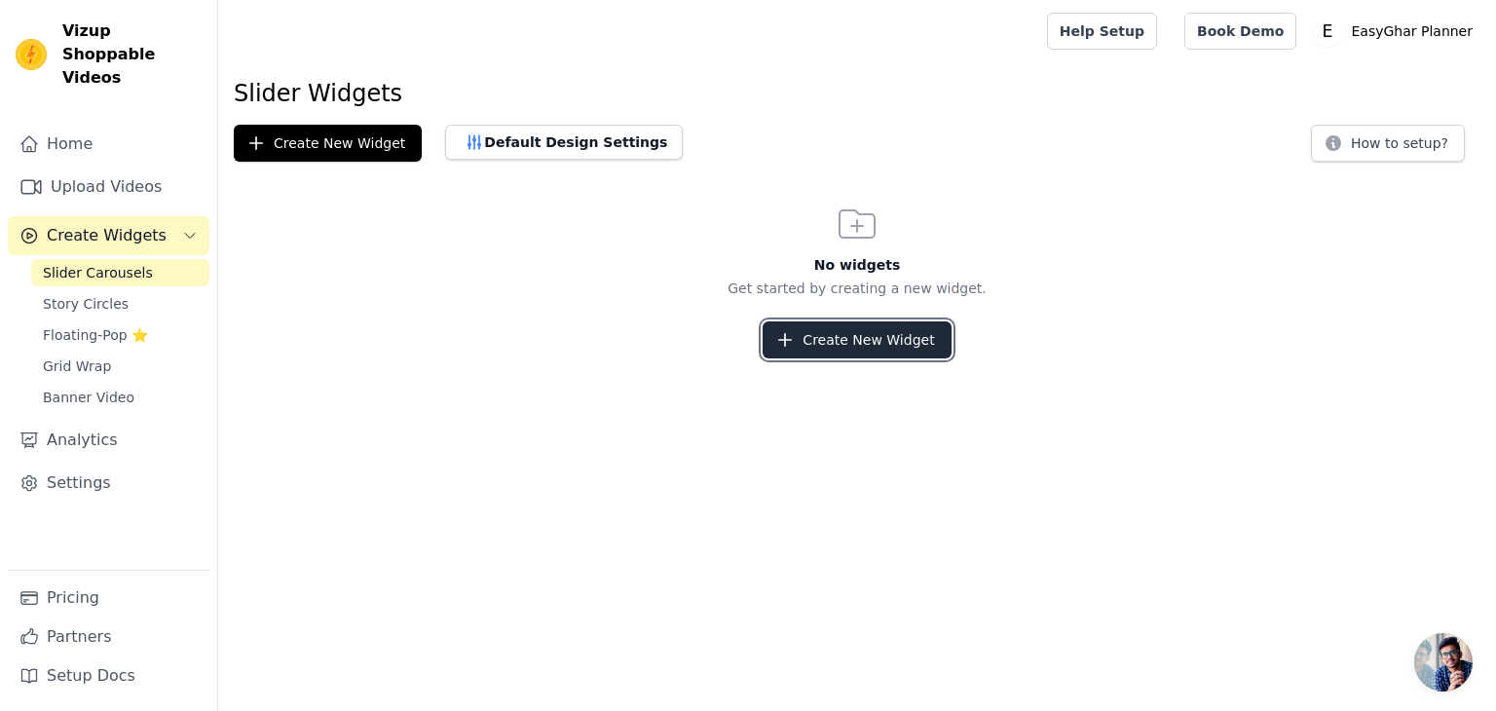
click at [838, 339] on button "Create New Widget" at bounding box center [857, 339] width 188 height 37
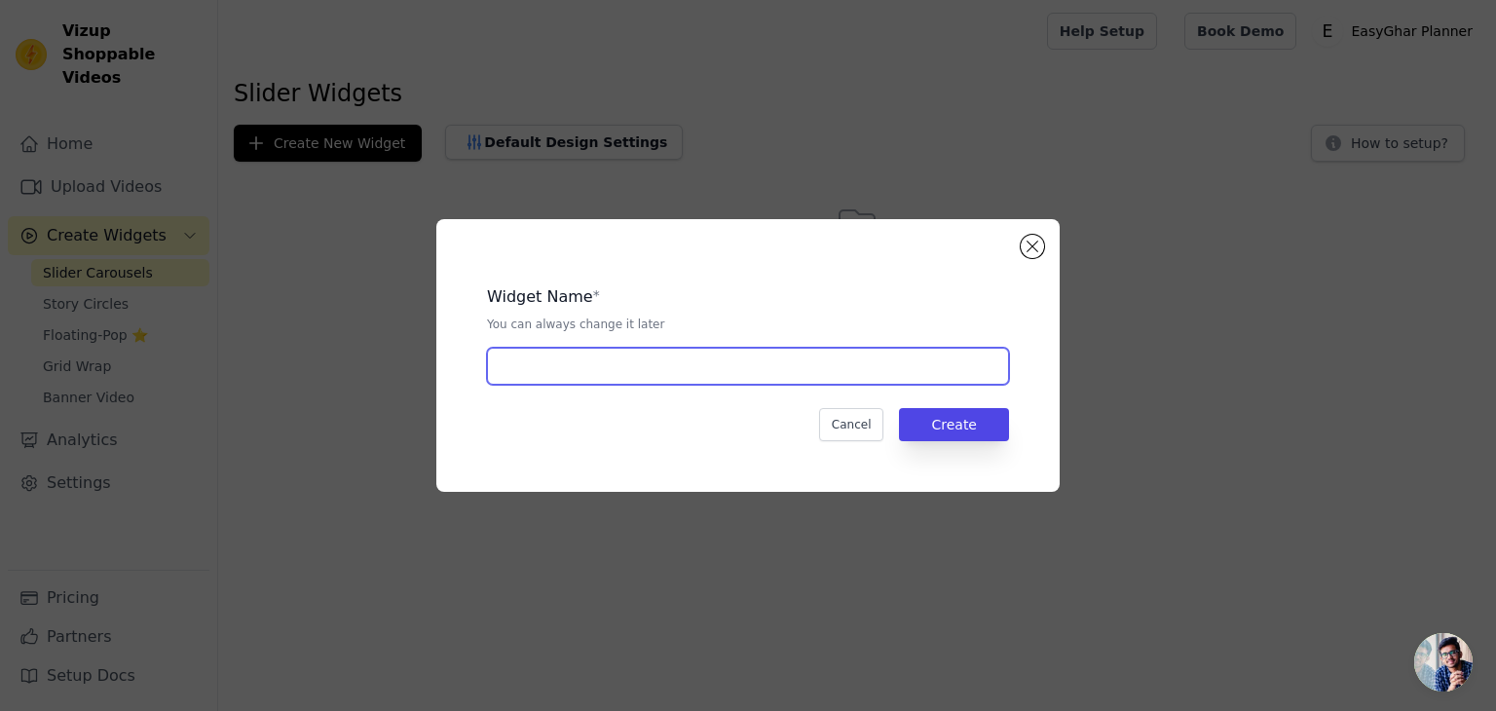
click at [725, 375] on input "text" at bounding box center [748, 366] width 522 height 37
type input "EGP Testimonials"
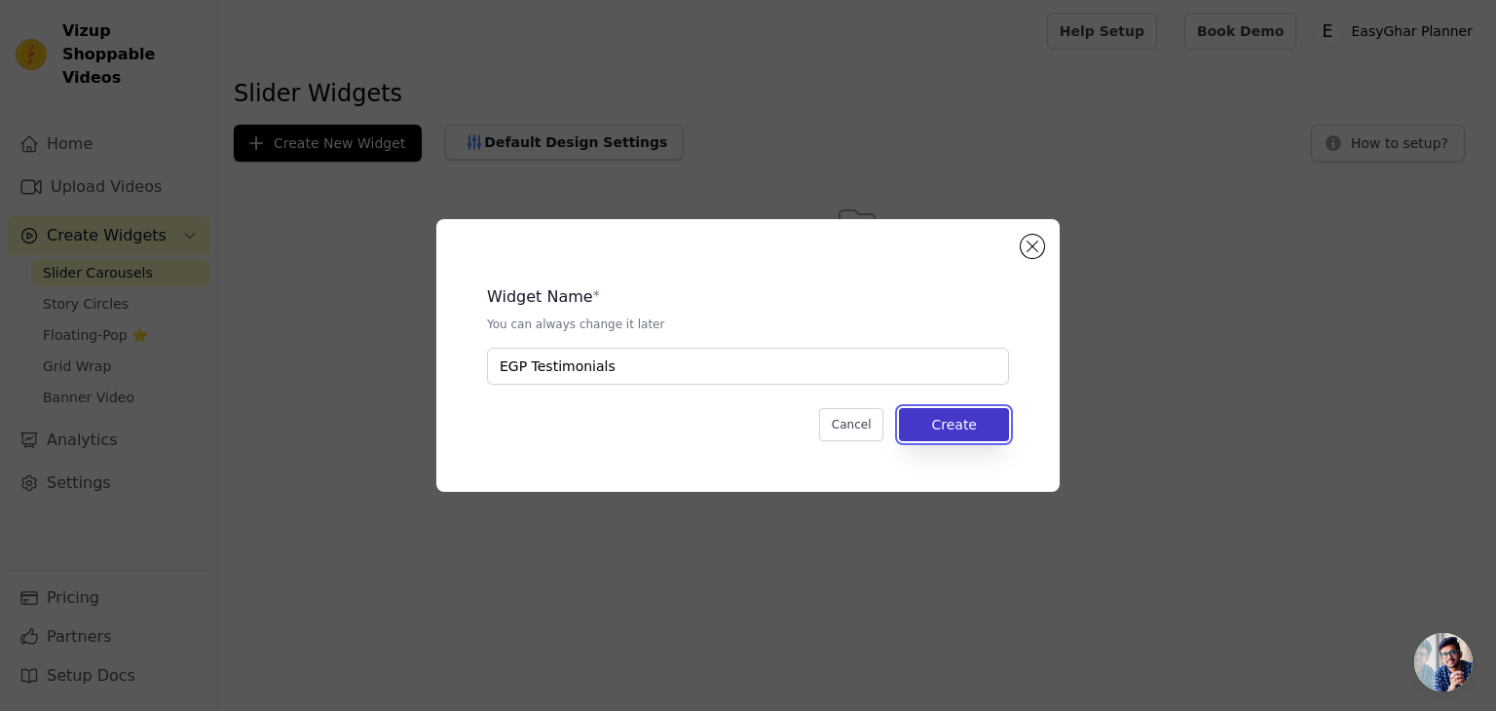
click at [983, 418] on button "Create" at bounding box center [954, 424] width 110 height 33
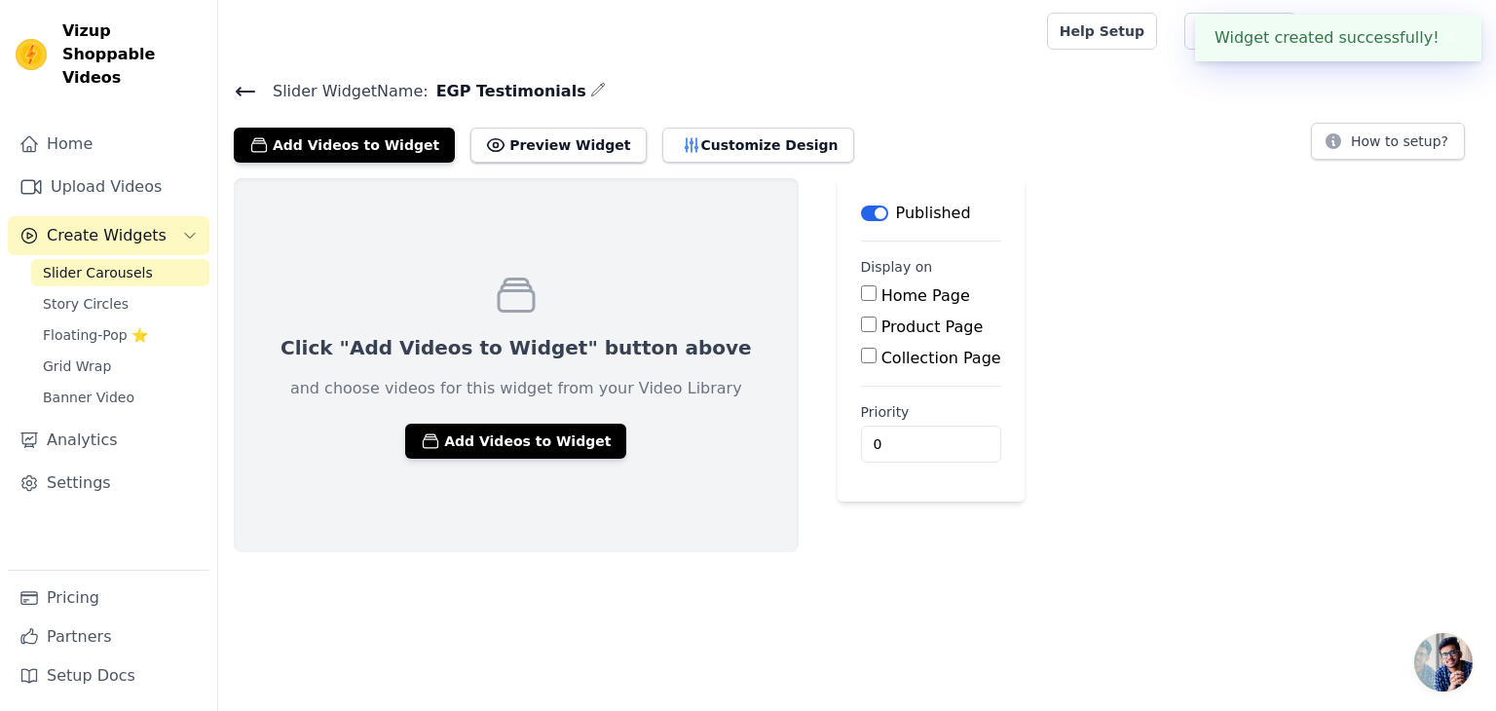
click at [861, 325] on input "Product Page" at bounding box center [869, 325] width 16 height 16
checkbox input "true"
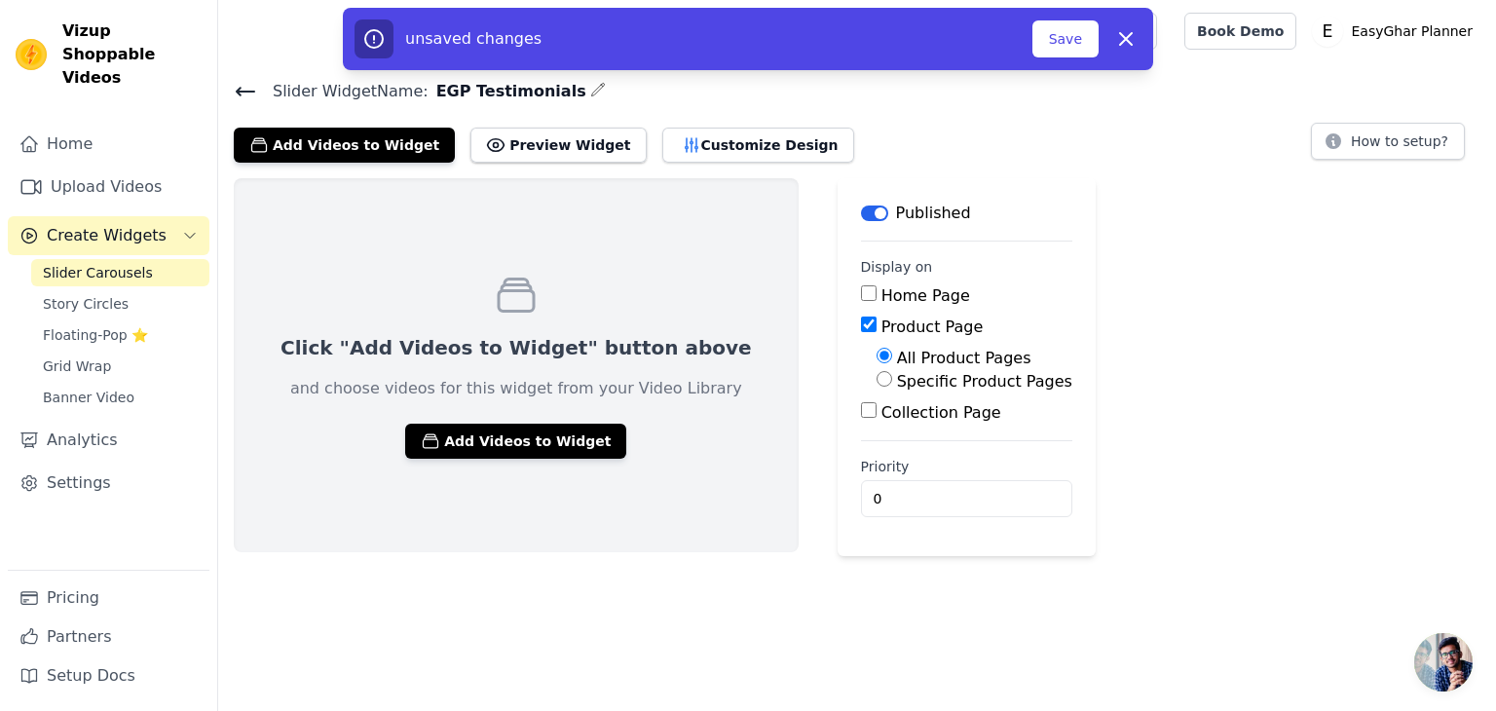
click at [861, 298] on input "Home Page" at bounding box center [869, 293] width 16 height 16
checkbox input "true"
click at [861, 415] on input "Collection Page" at bounding box center [869, 410] width 16 height 16
click at [861, 414] on input "Collection Page" at bounding box center [869, 410] width 16 height 16
checkbox input "false"
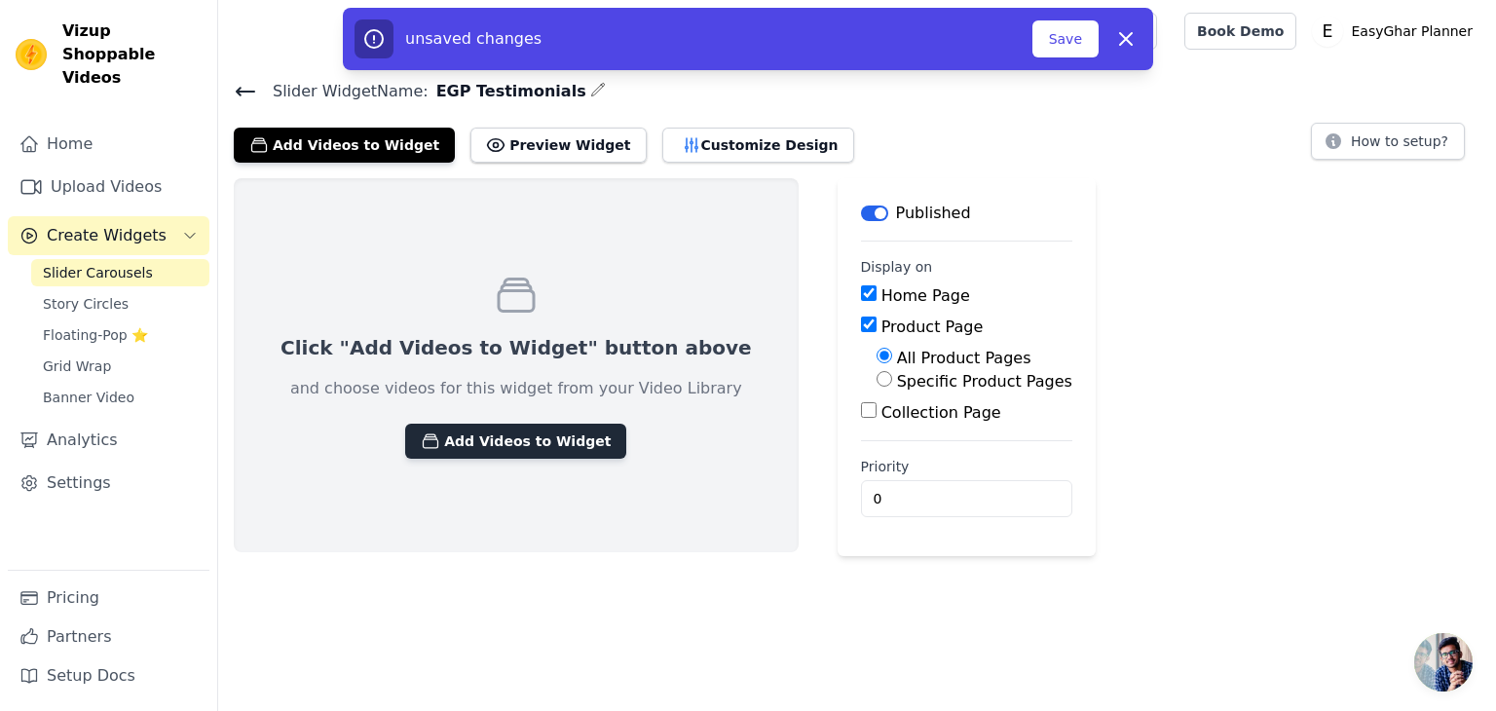
click at [468, 444] on button "Add Videos to Widget" at bounding box center [515, 441] width 221 height 35
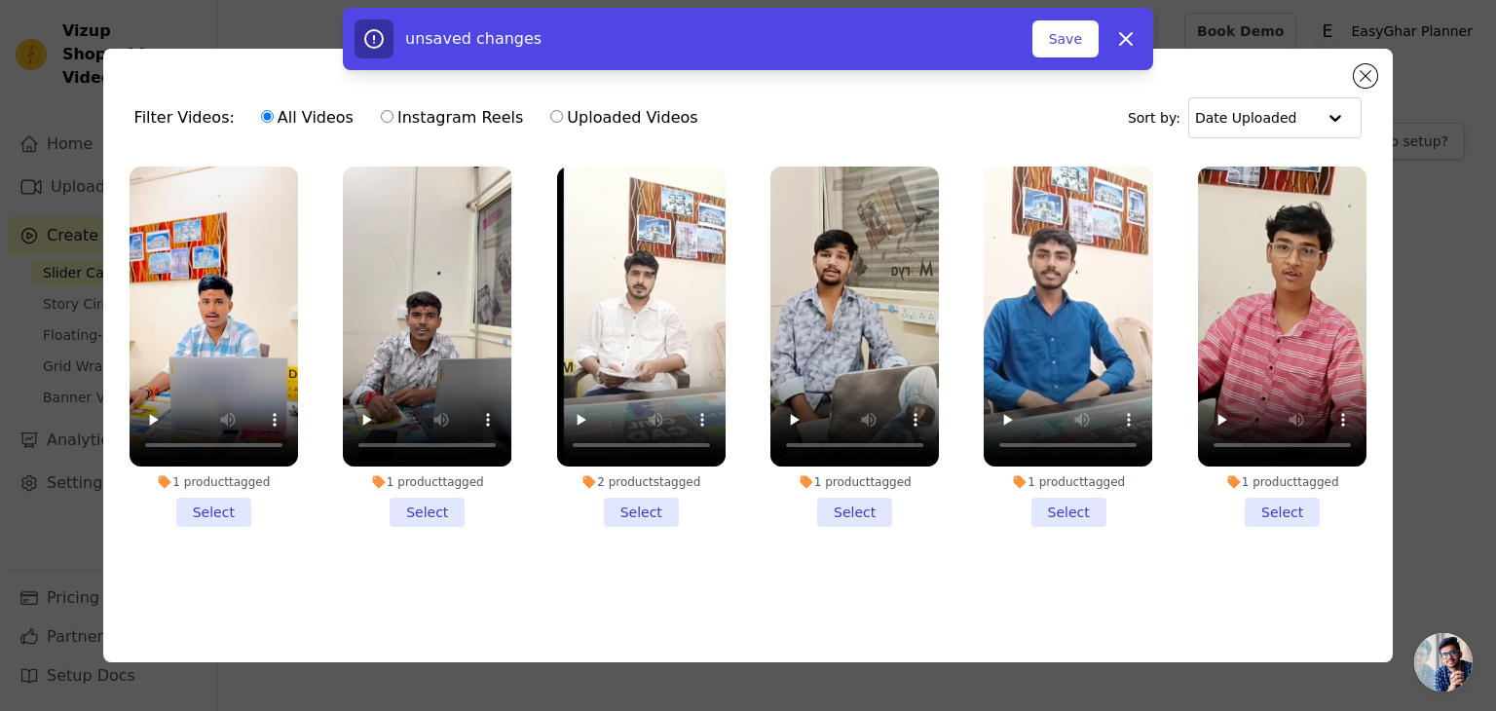
click at [206, 505] on li "1 product tagged Select" at bounding box center [214, 347] width 168 height 360
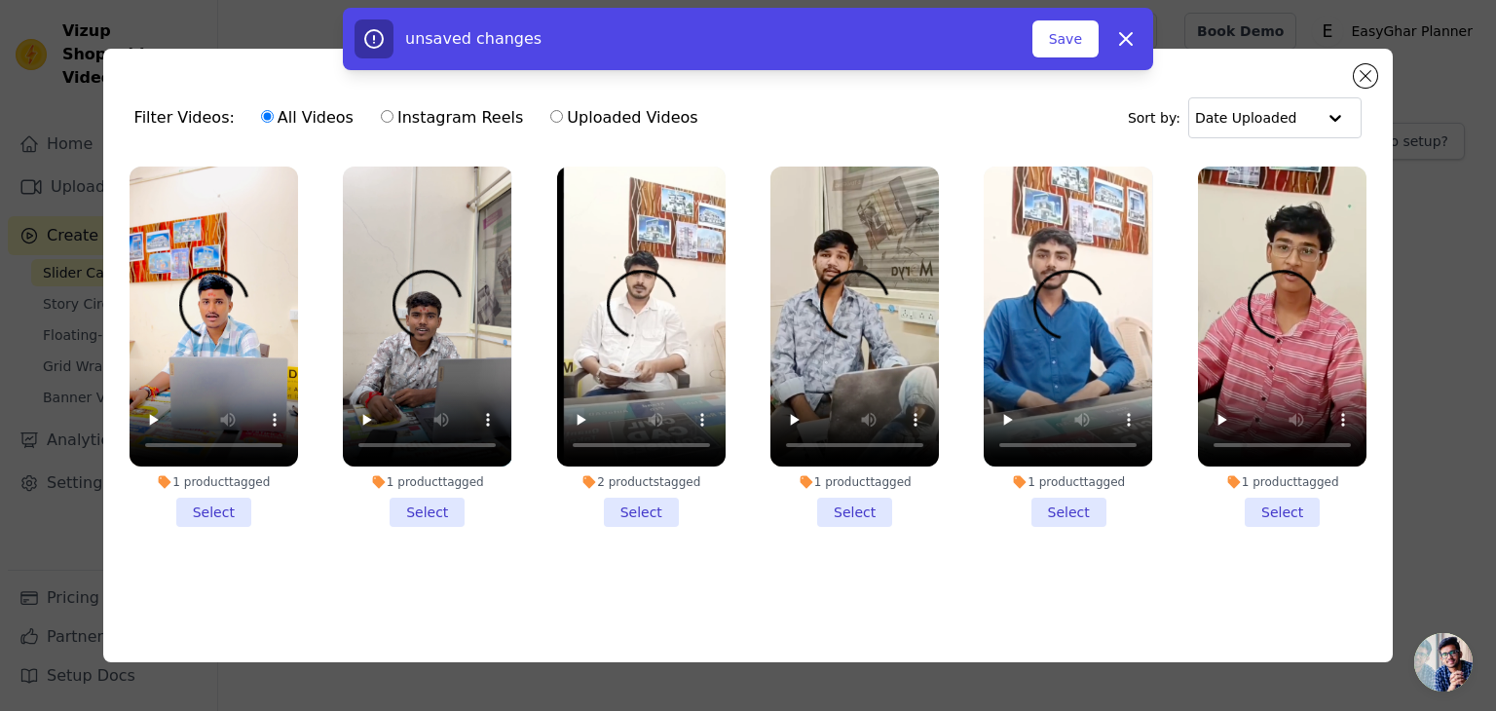
click at [0, 0] on input "1 product tagged Select" at bounding box center [0, 0] width 0 height 0
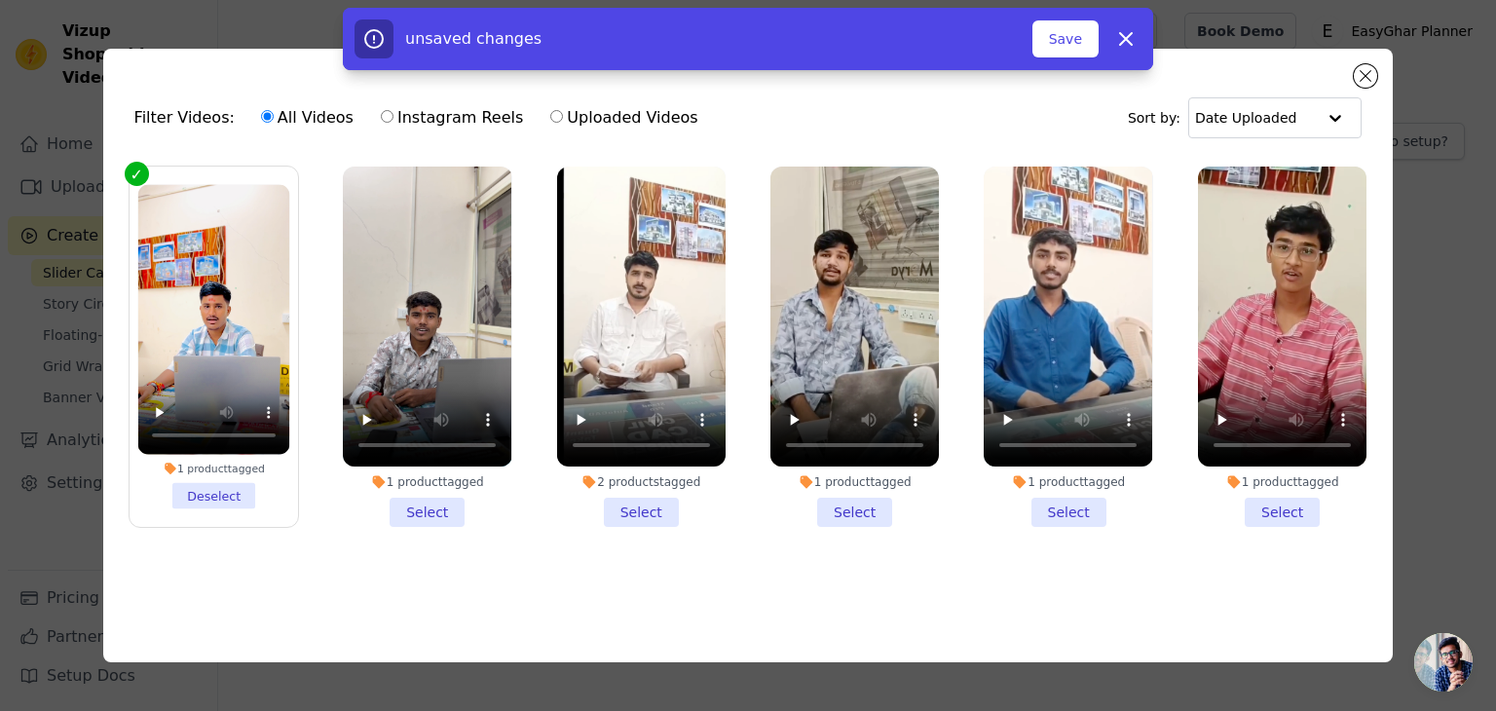
drag, startPoint x: 406, startPoint y: 503, endPoint x: 646, endPoint y: 502, distance: 239.6
click at [407, 503] on li "1 product tagged Select" at bounding box center [427, 347] width 168 height 360
click at [0, 0] on input "1 product tagged Select" at bounding box center [0, 0] width 0 height 0
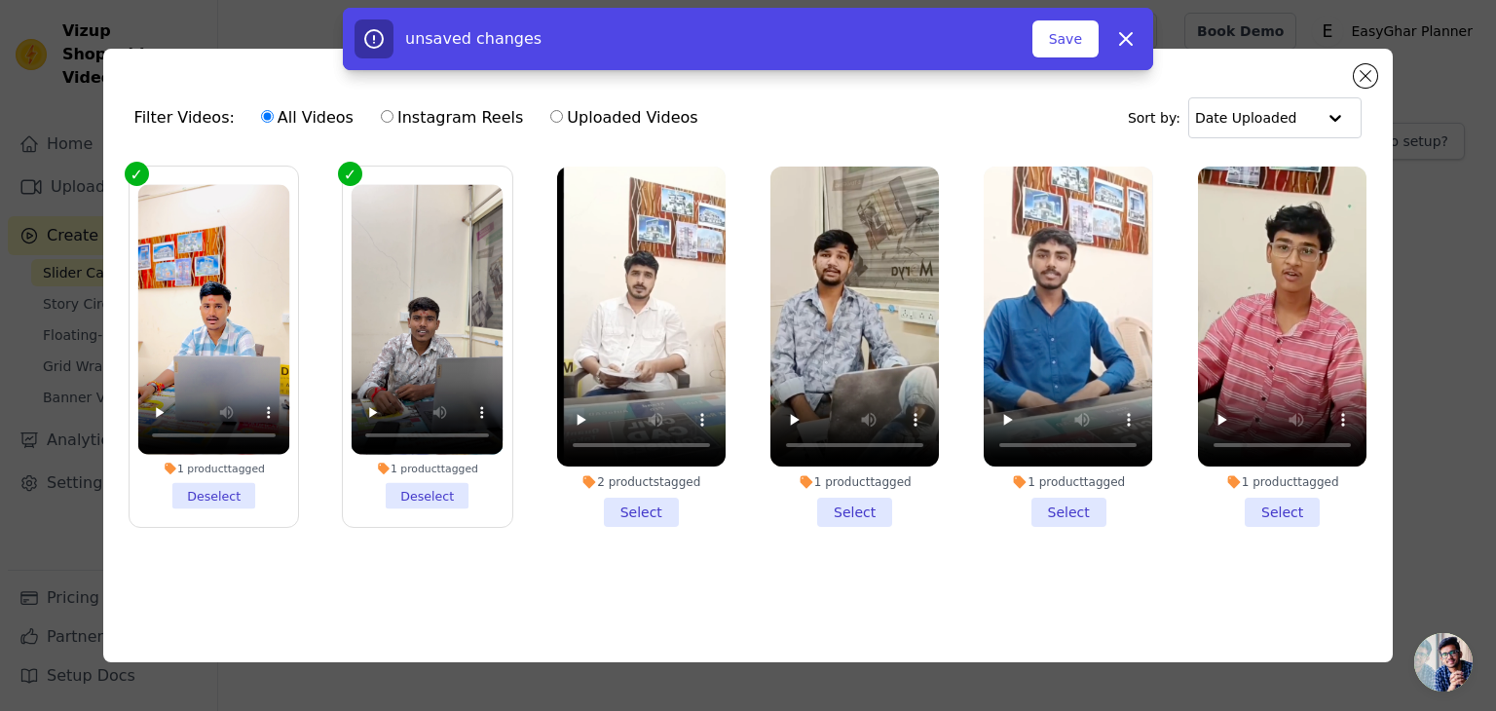
click at [636, 509] on li "2 products tagged Select" at bounding box center [641, 347] width 168 height 360
click at [0, 0] on input "2 products tagged Select" at bounding box center [0, 0] width 0 height 0
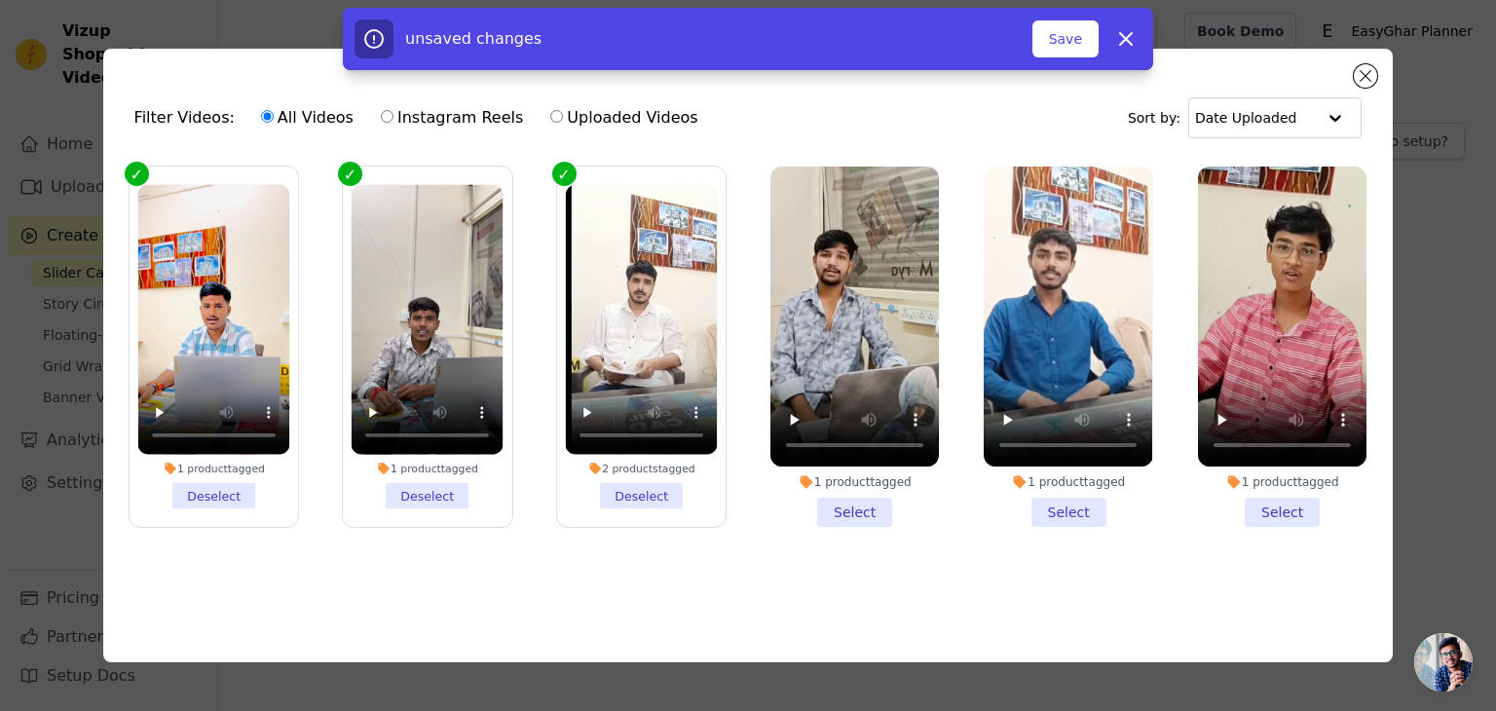
click at [854, 506] on li "1 product tagged Select" at bounding box center [854, 347] width 168 height 360
click at [0, 0] on input "1 product tagged Select" at bounding box center [0, 0] width 0 height 0
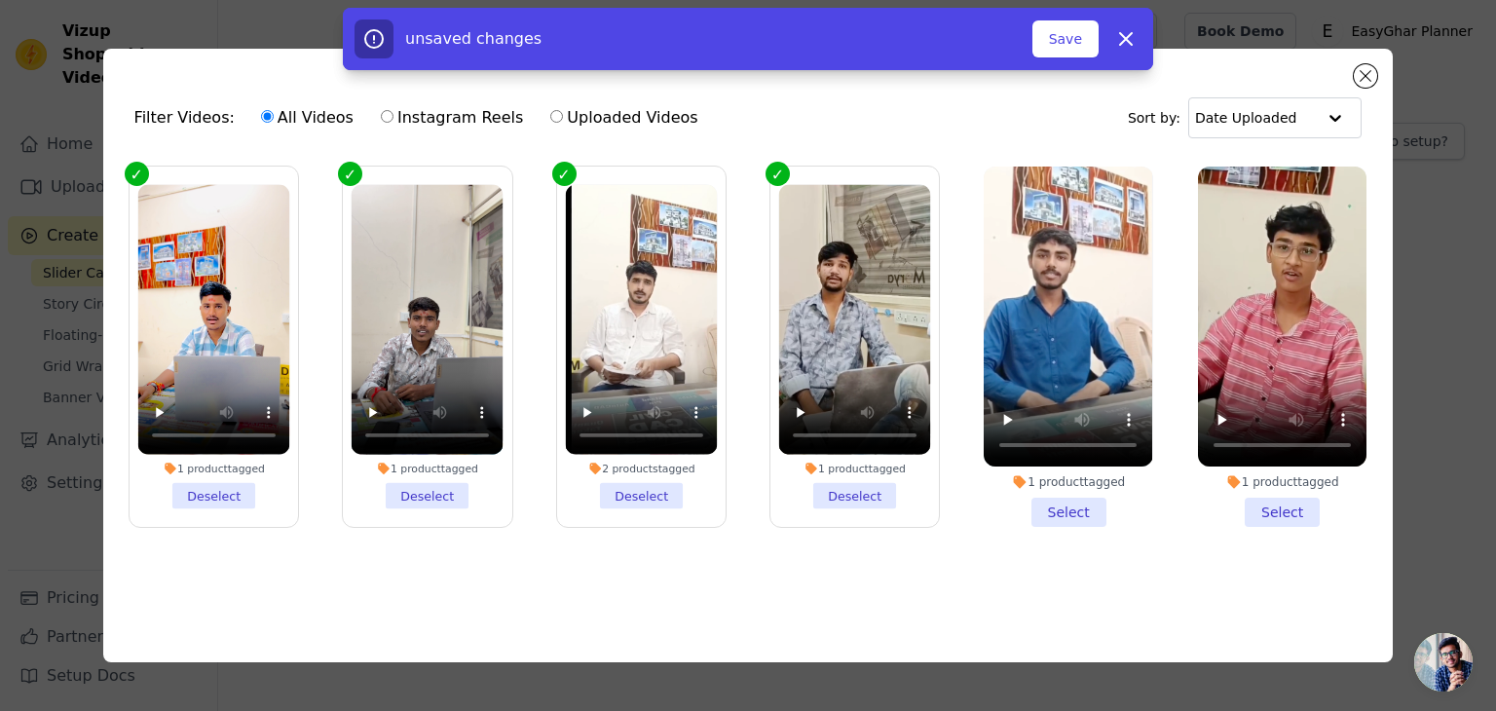
drag, startPoint x: 1062, startPoint y: 501, endPoint x: 1212, endPoint y: 496, distance: 150.1
click at [1063, 501] on li "1 product tagged Select" at bounding box center [1068, 347] width 168 height 360
click at [0, 0] on input "1 product tagged Select" at bounding box center [0, 0] width 0 height 0
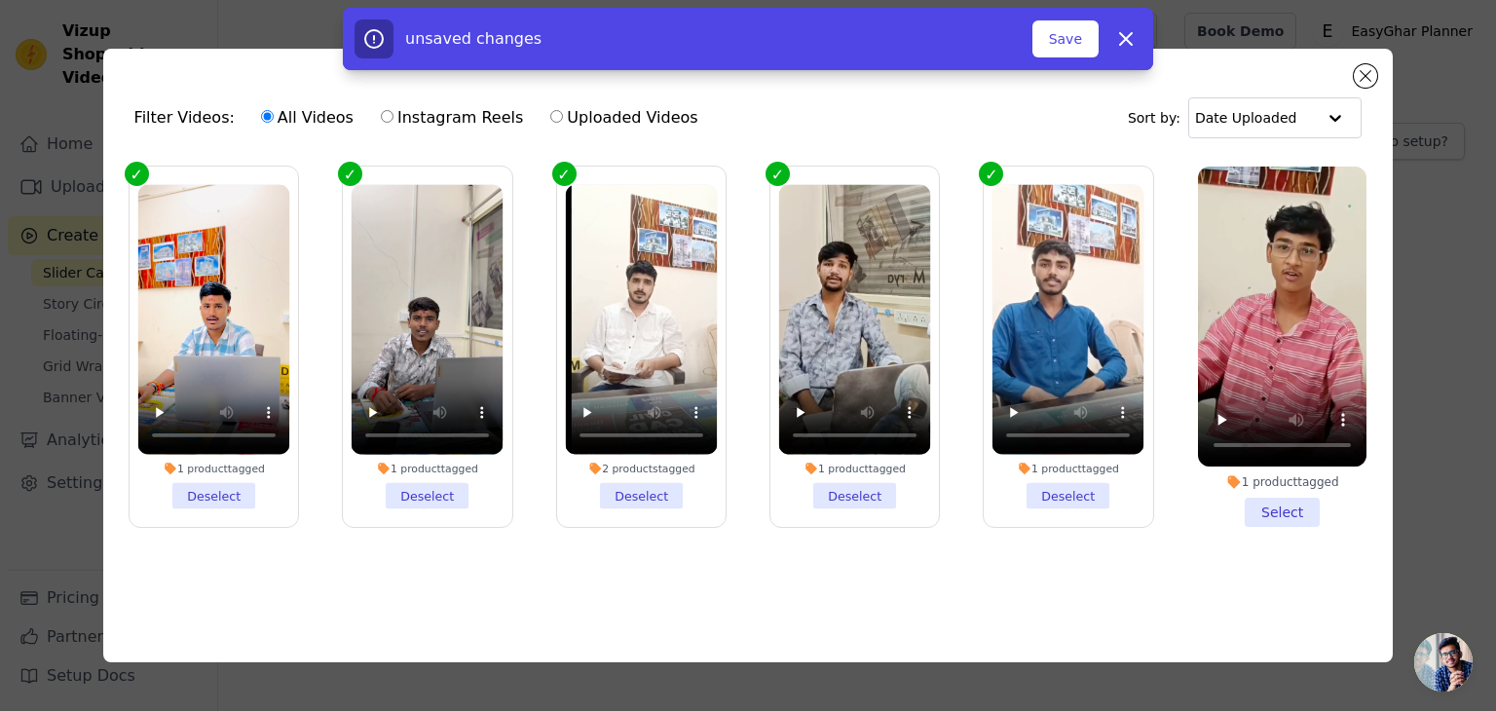
click at [1278, 506] on li "1 product tagged Select" at bounding box center [1282, 347] width 168 height 360
click at [0, 0] on input "1 product tagged Select" at bounding box center [0, 0] width 0 height 0
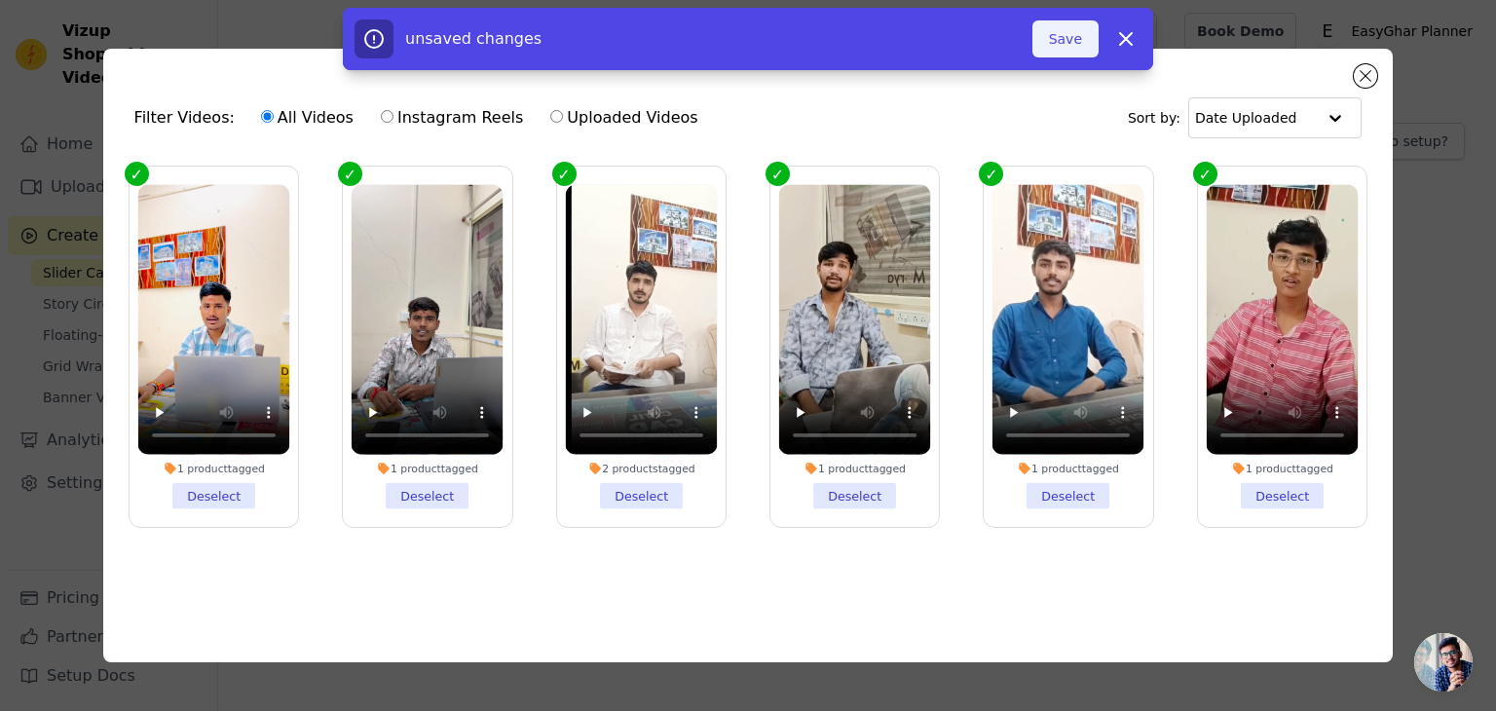
click at [1075, 40] on button "Save" at bounding box center [1065, 38] width 66 height 37
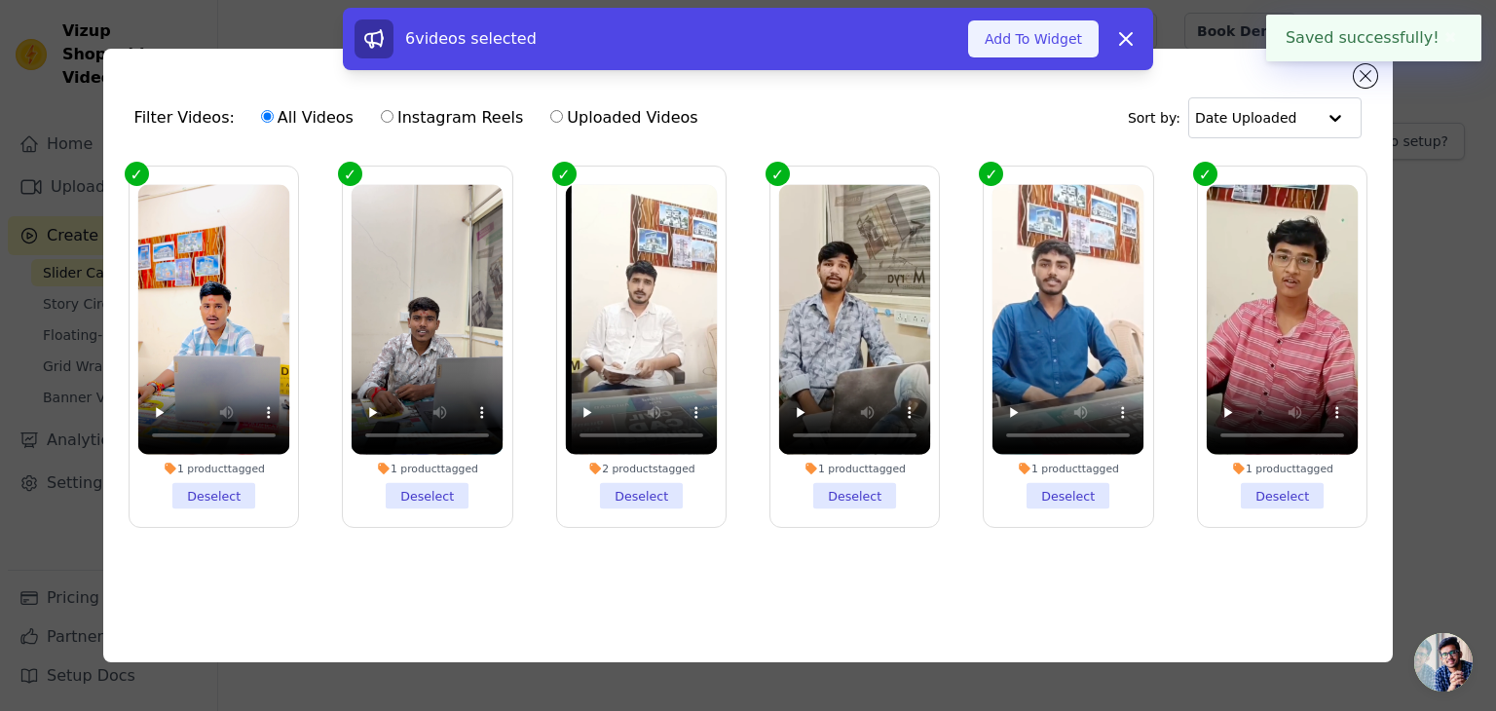
click at [1036, 40] on button "Add To Widget" at bounding box center [1033, 38] width 130 height 37
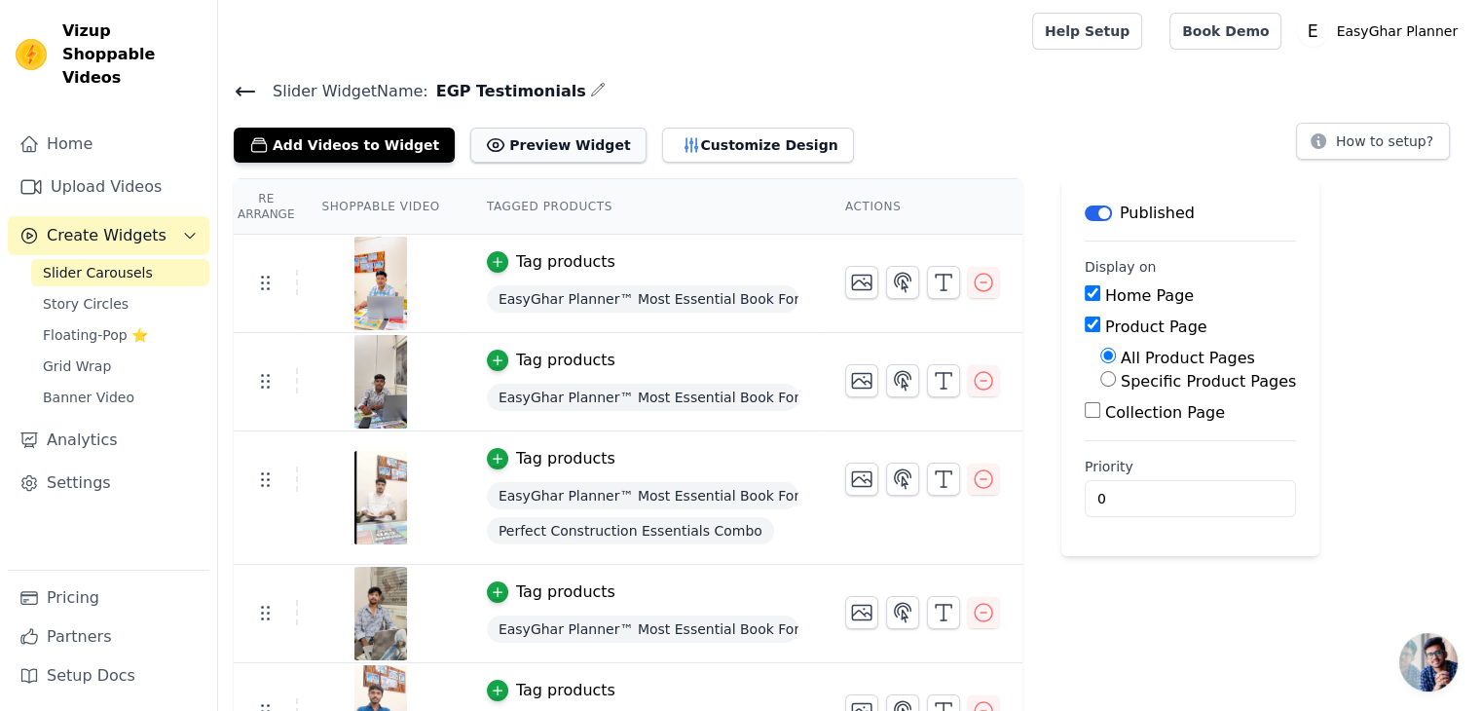
click at [539, 153] on button "Preview Widget" at bounding box center [557, 145] width 175 height 35
click at [358, 141] on button "Add Videos to Widget" at bounding box center [344, 145] width 221 height 35
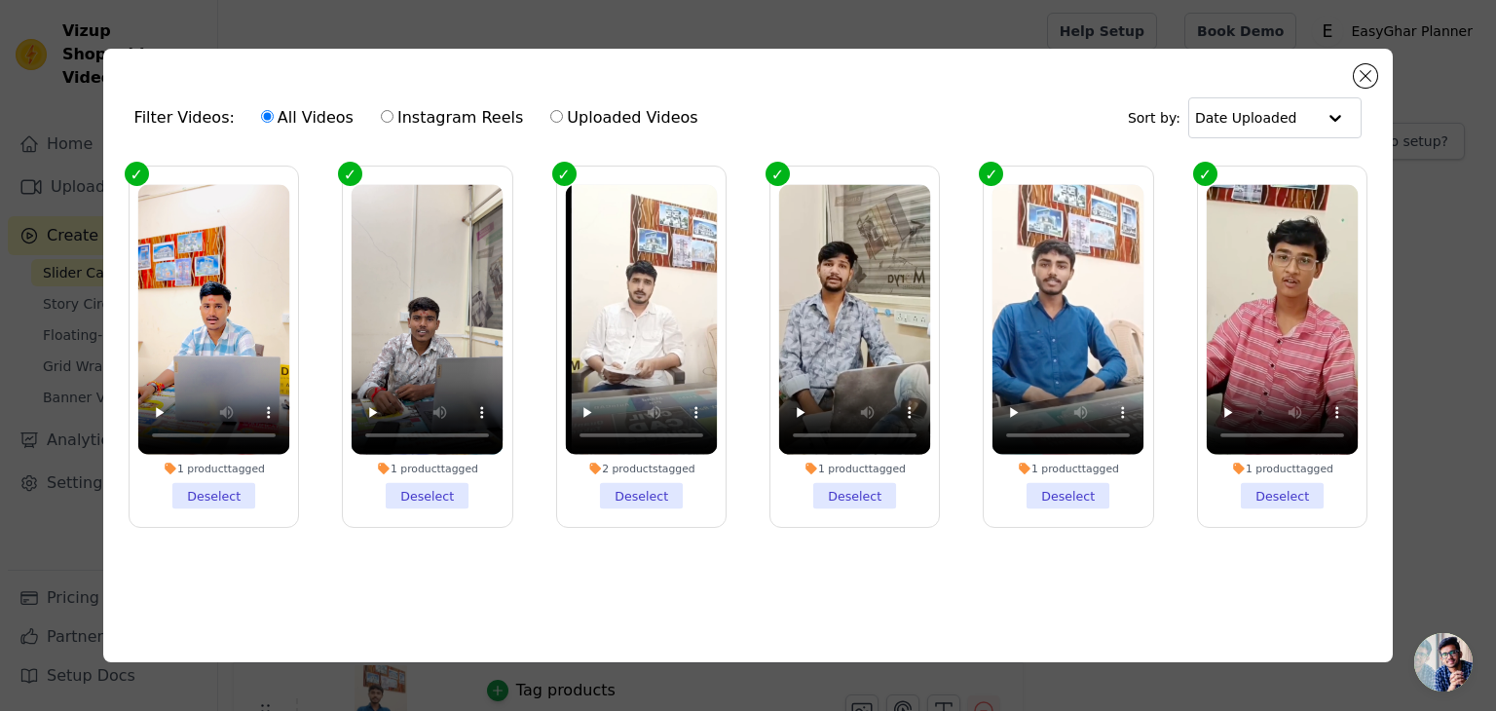
click at [1369, 278] on div "1 product tagged Deselect" at bounding box center [1282, 347] width 190 height 382
click at [1357, 71] on button "Close modal" at bounding box center [1365, 75] width 23 height 23
